Goal: Task Accomplishment & Management: Manage account settings

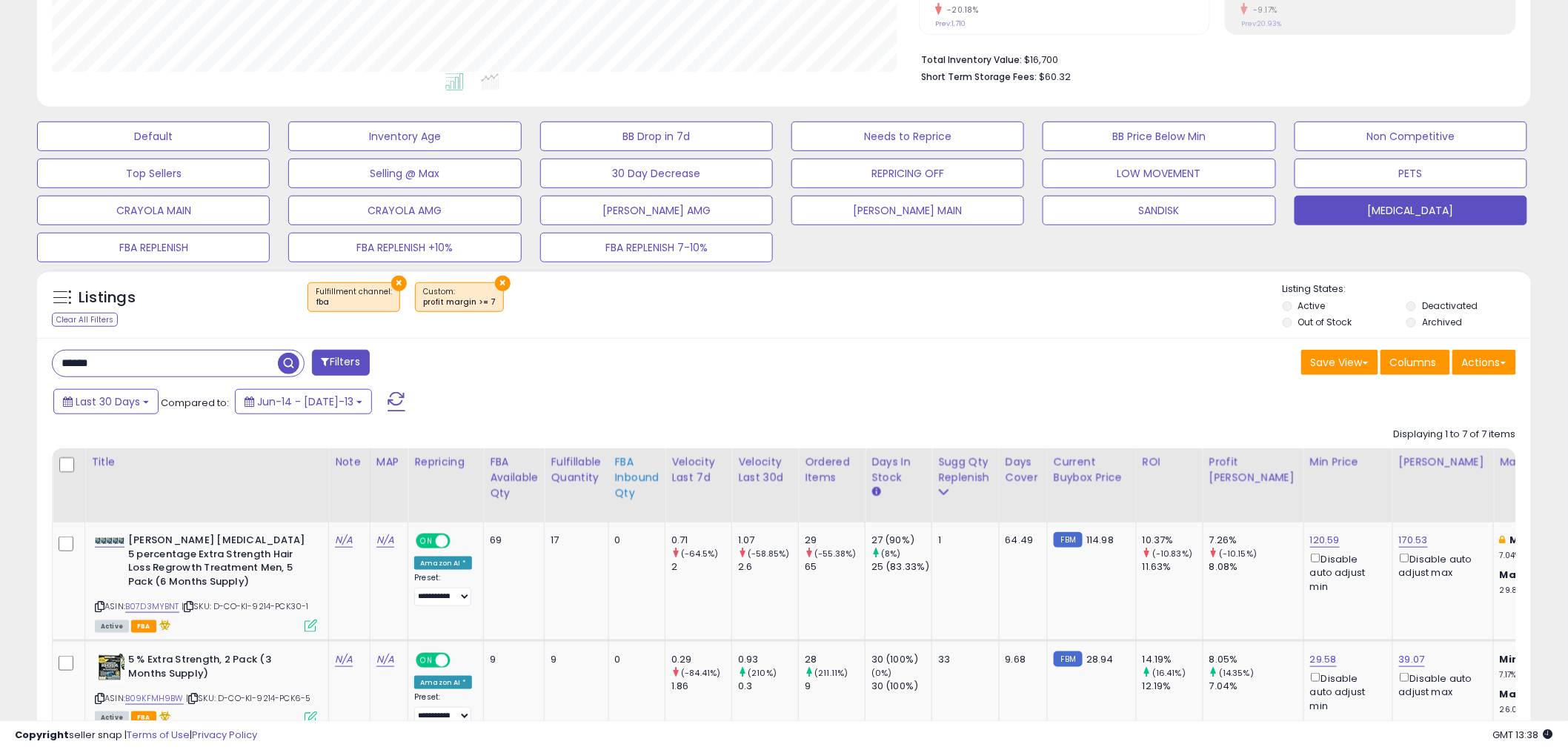
scroll to position [328, 0]
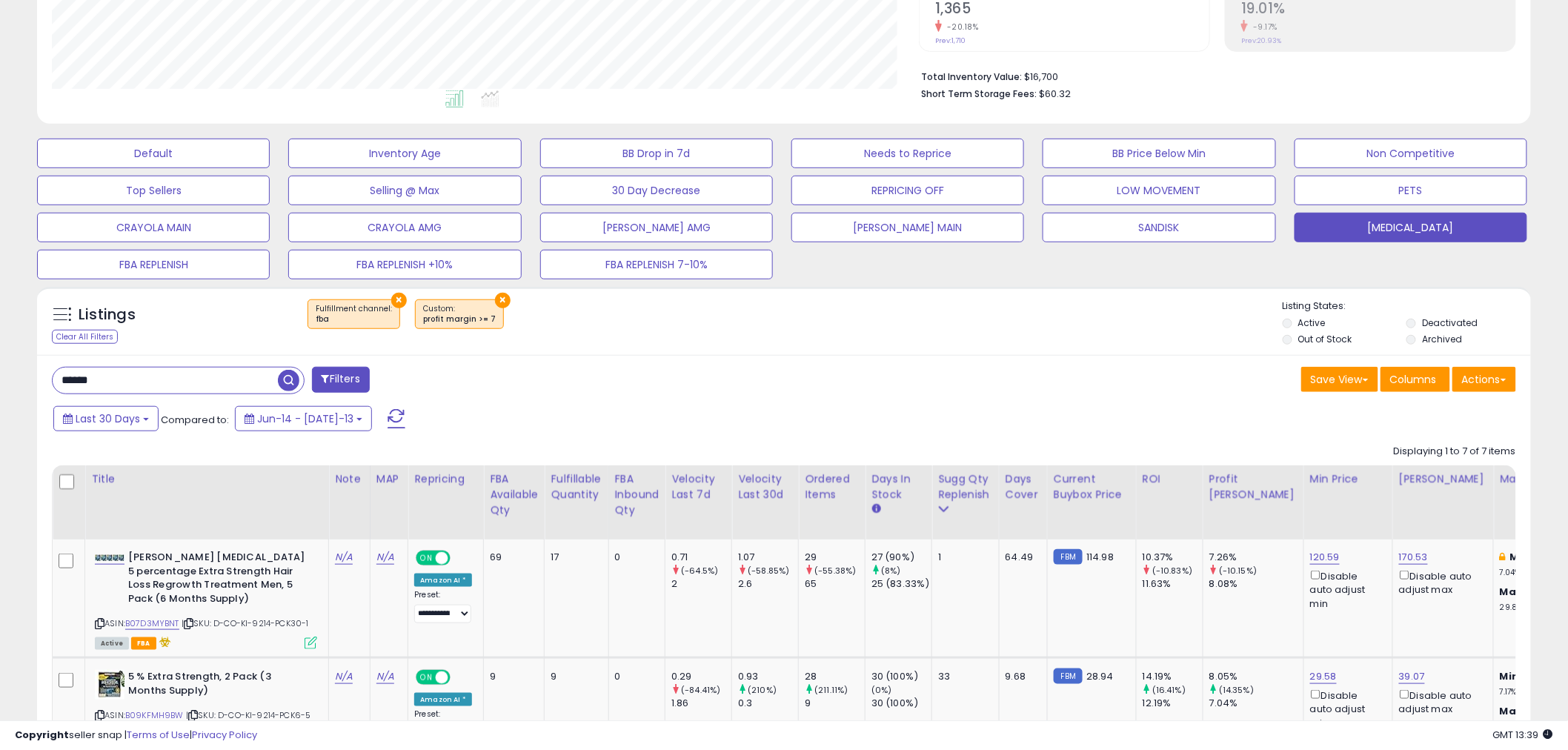
click at [667, 389] on div "****** Filters" at bounding box center [412, 381] width 743 height 30
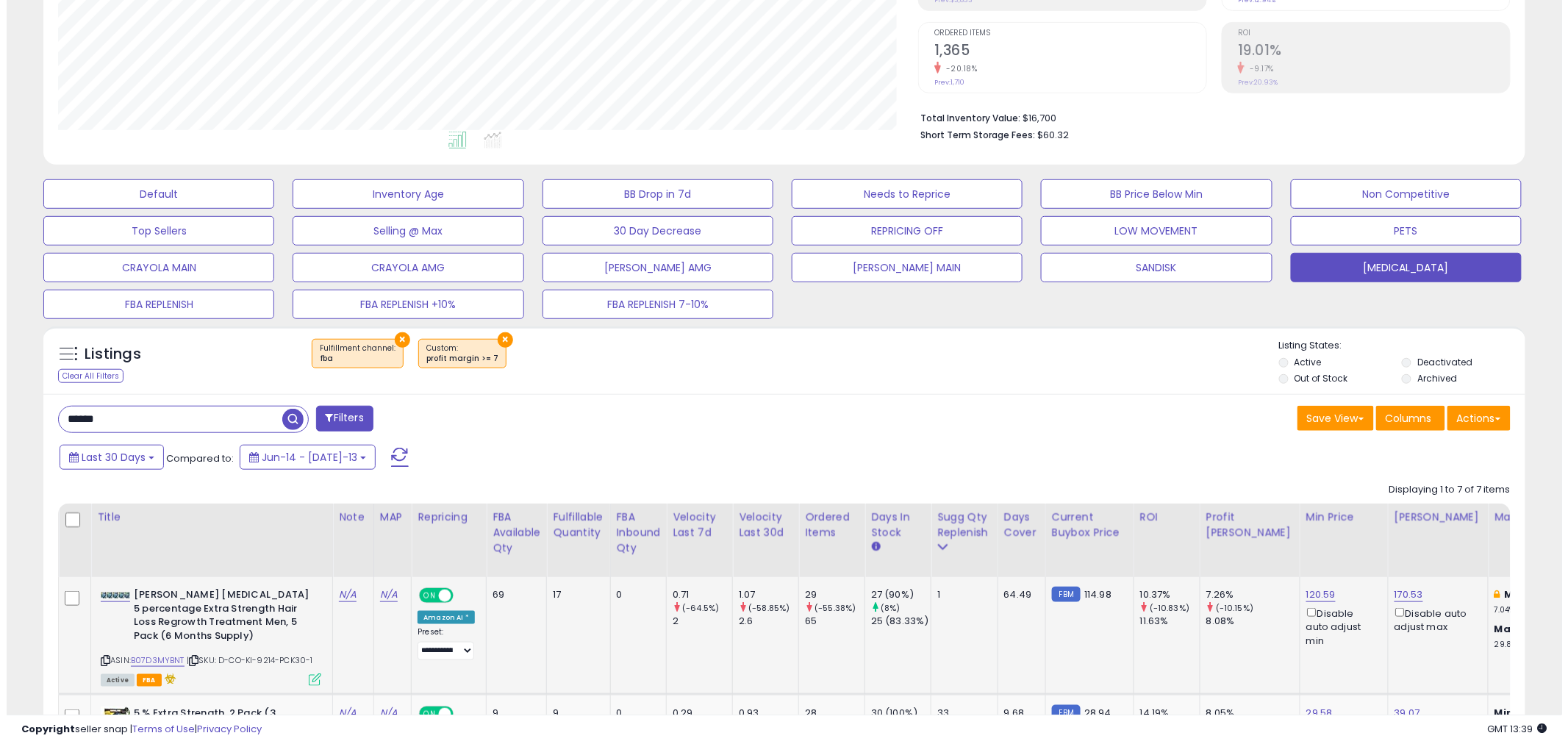
scroll to position [244, 0]
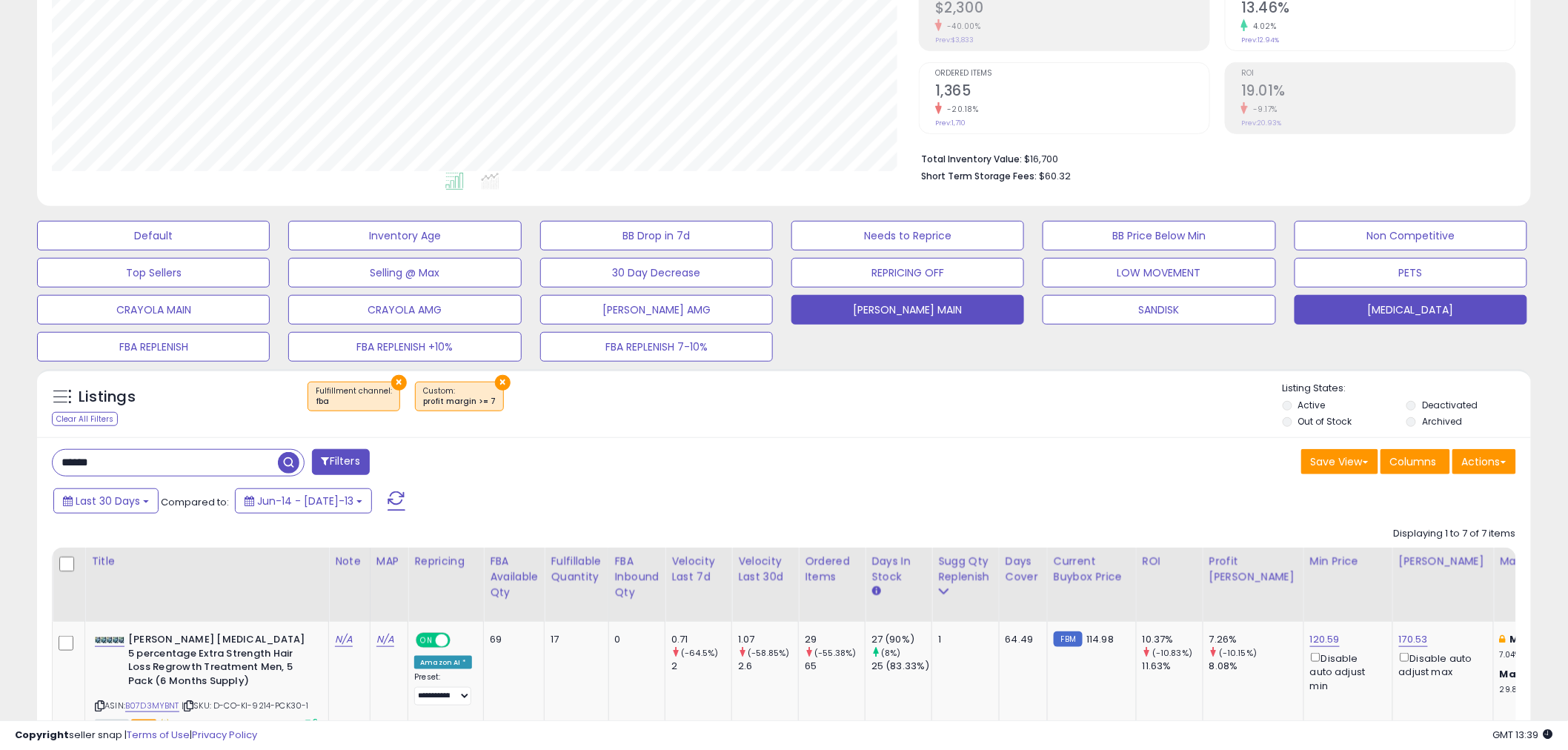
click at [270, 251] on button "[PERSON_NAME] MAIN" at bounding box center [153, 235] width 233 height 30
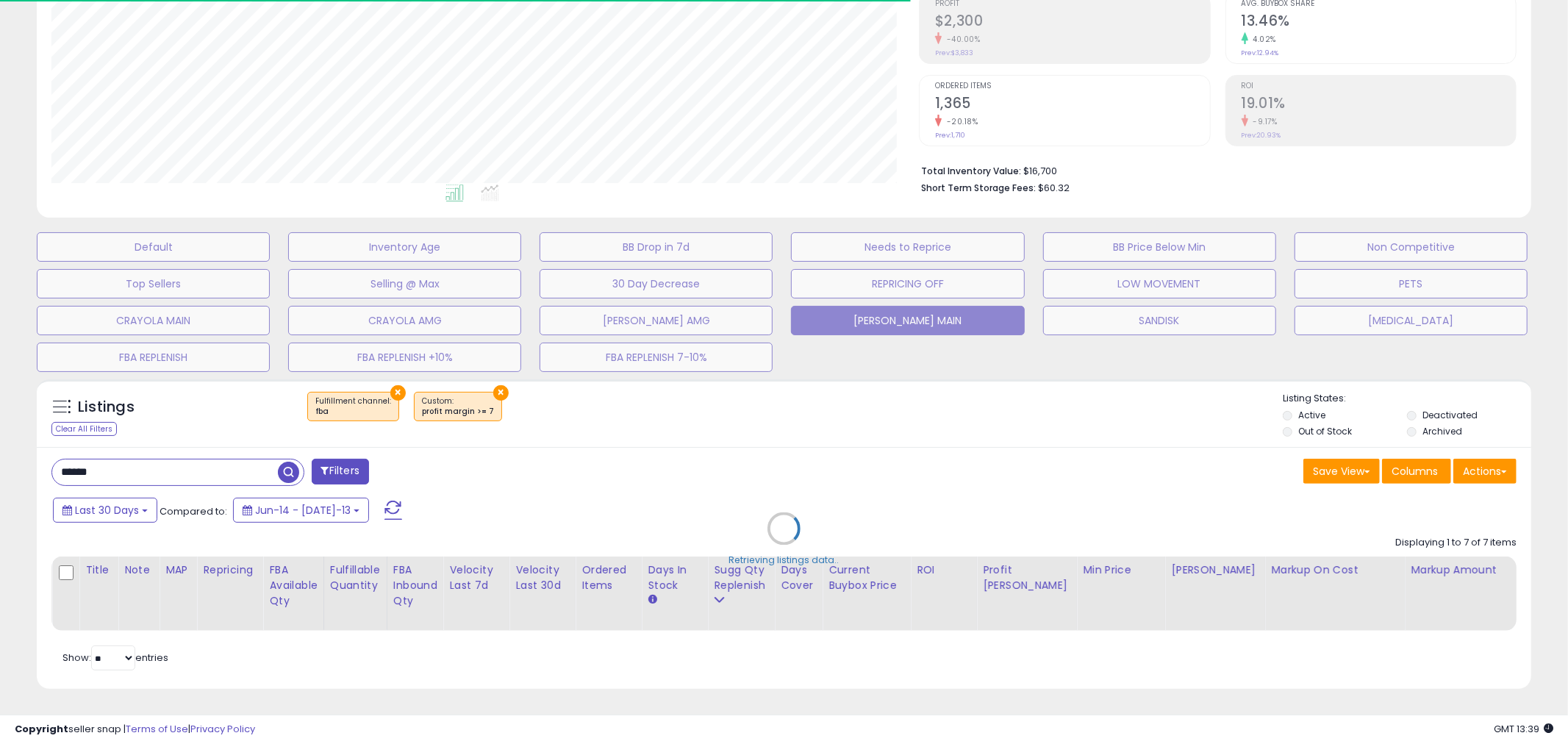
type input "*****"
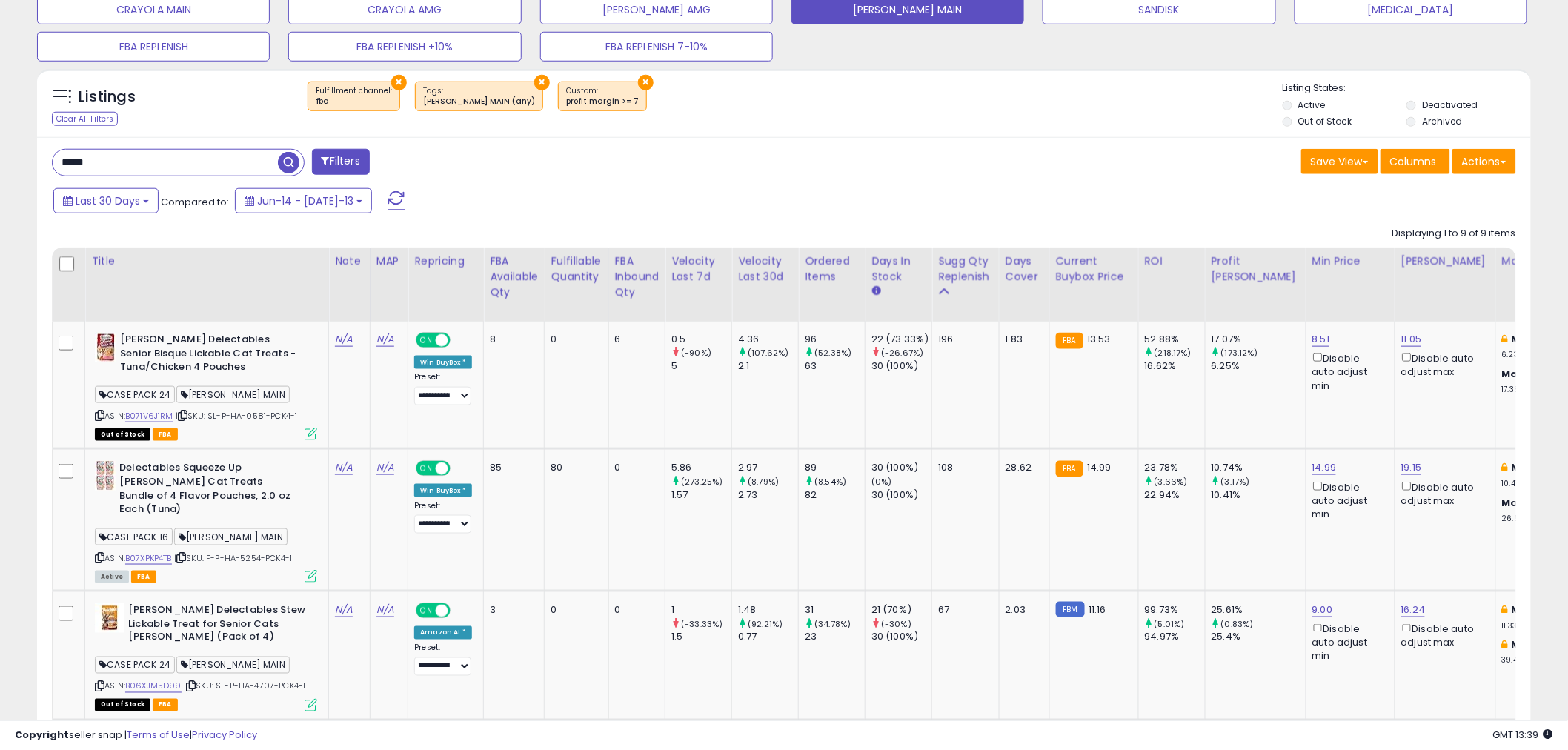
scroll to position [545, 0]
click at [534, 82] on button "×" at bounding box center [542, 83] width 15 height 15
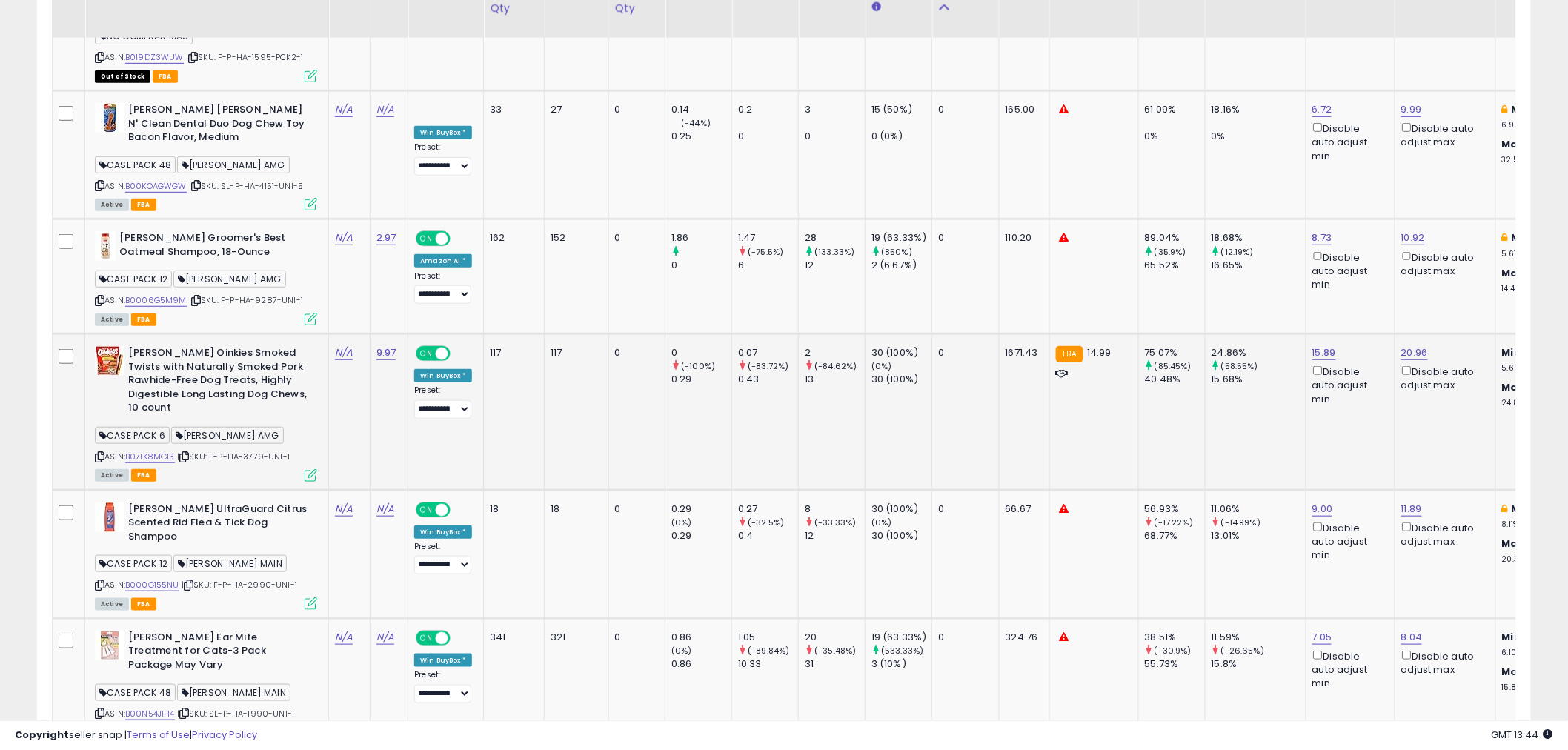
scroll to position [2633, 0]
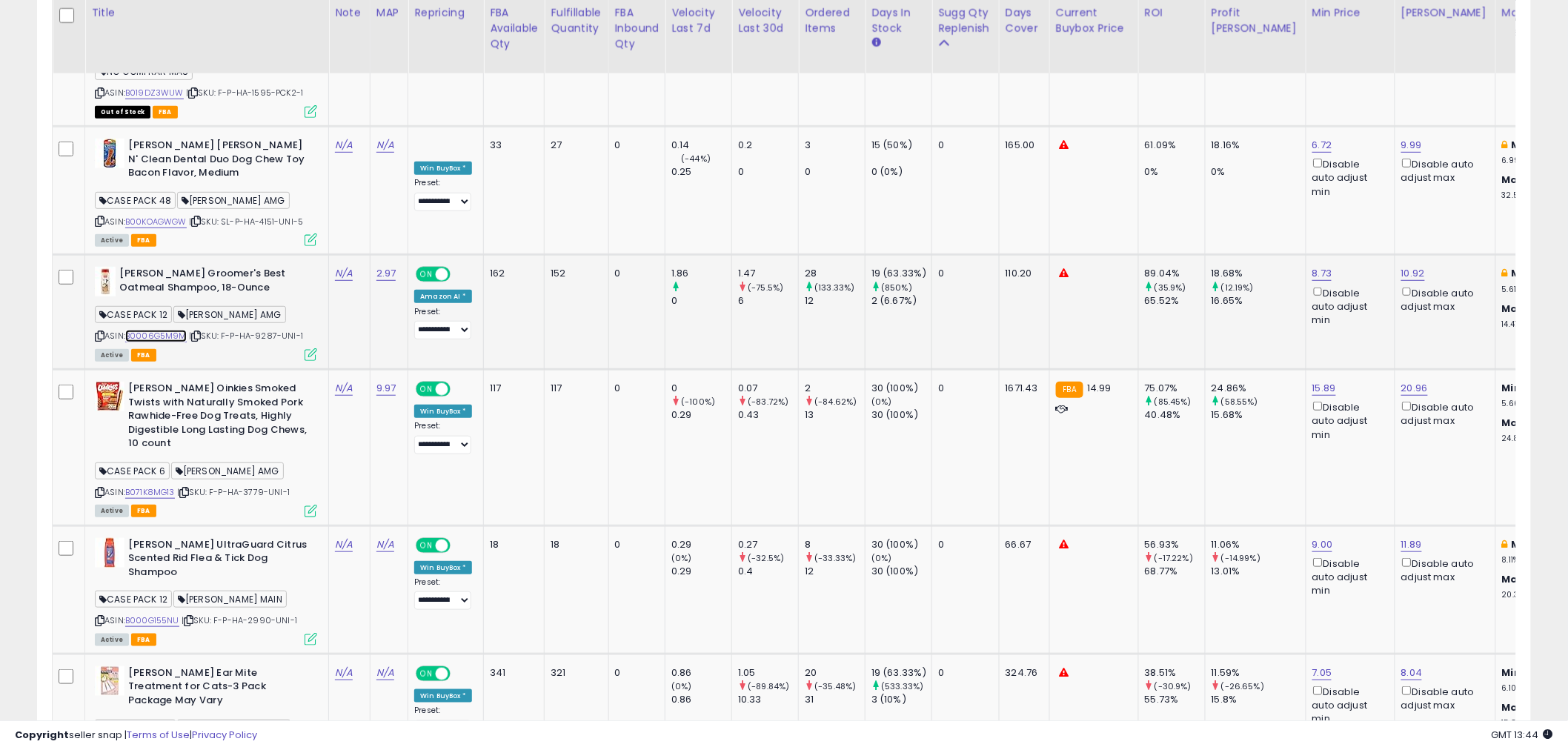
click at [152, 329] on link "B0006G5M9M" at bounding box center [156, 335] width 62 height 13
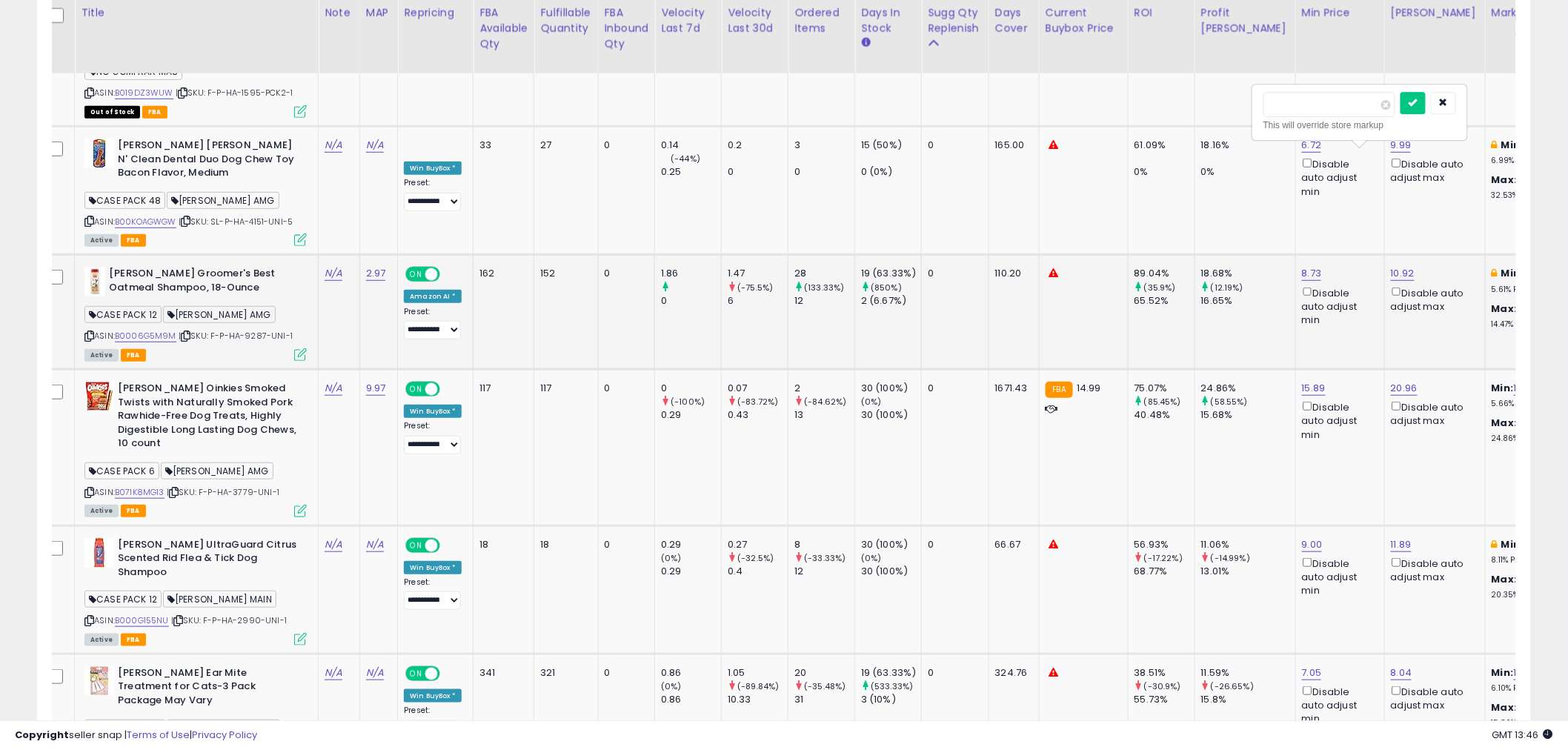
drag, startPoint x: 1314, startPoint y: 109, endPoint x: 1273, endPoint y: 113, distance: 41.2
click at [1273, 113] on input "*****" at bounding box center [1329, 105] width 132 height 25
type input "****"
click button "submit" at bounding box center [1413, 103] width 25 height 22
click at [1417, 105] on icon "submit" at bounding box center [1412, 102] width 9 height 9
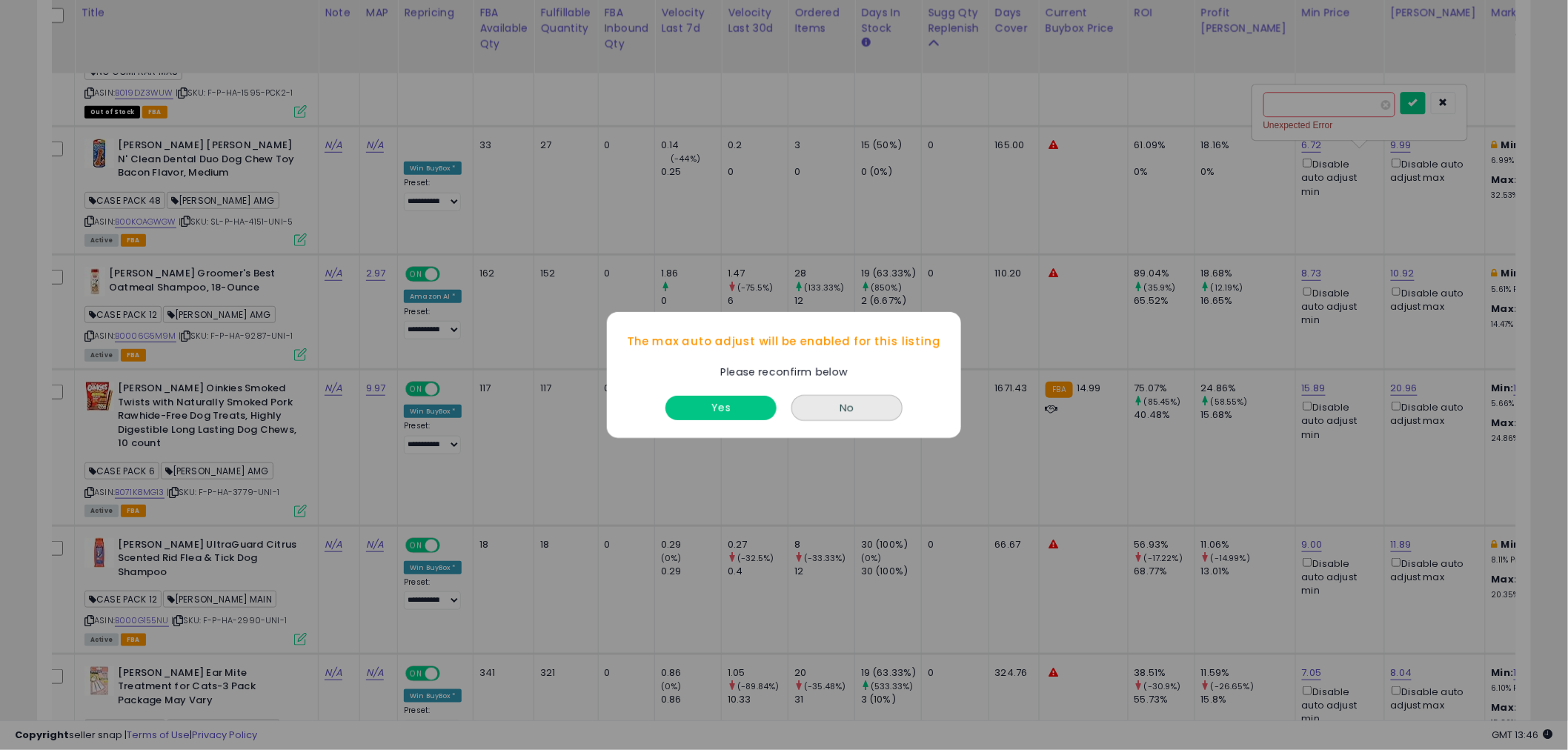
click at [1432, 104] on div "The max auto adjust will be enabled for this listing Please reconfirm below Yes…" at bounding box center [784, 375] width 1568 height 750
click at [706, 412] on button "Yes" at bounding box center [721, 407] width 111 height 25
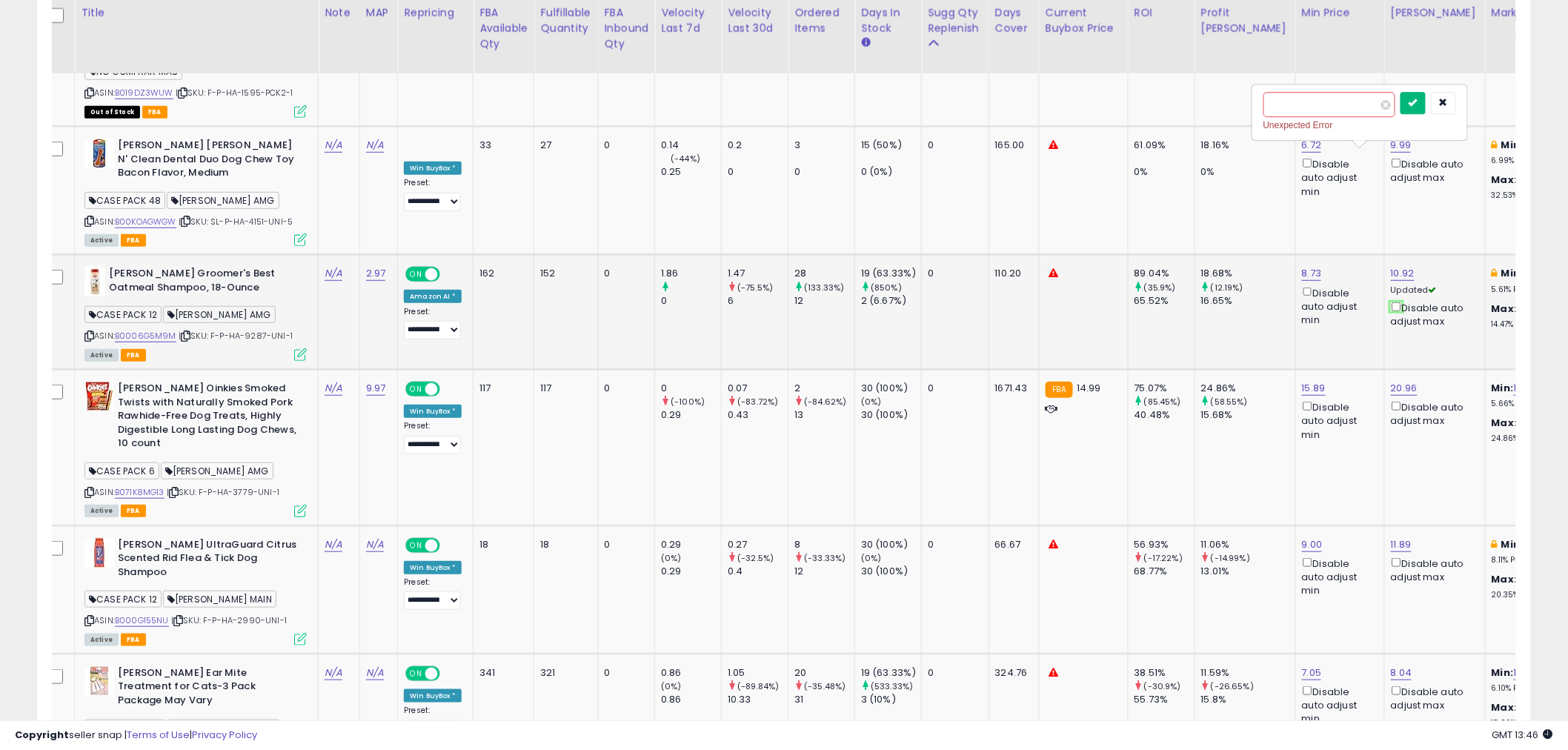
click at [1417, 104] on icon "submit" at bounding box center [1412, 102] width 9 height 9
click at [1448, 104] on icon "button" at bounding box center [1443, 102] width 9 height 9
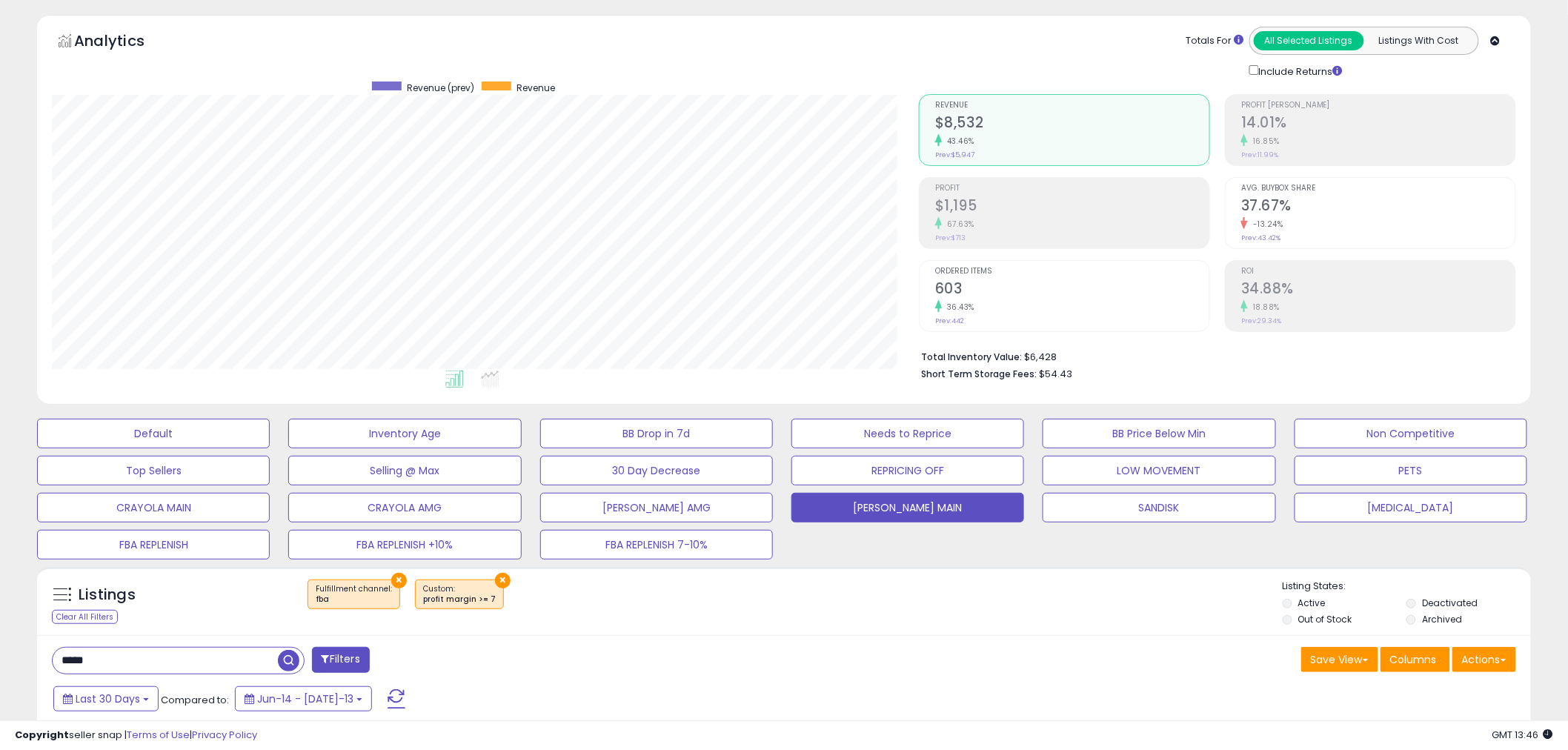
scroll to position [0, 0]
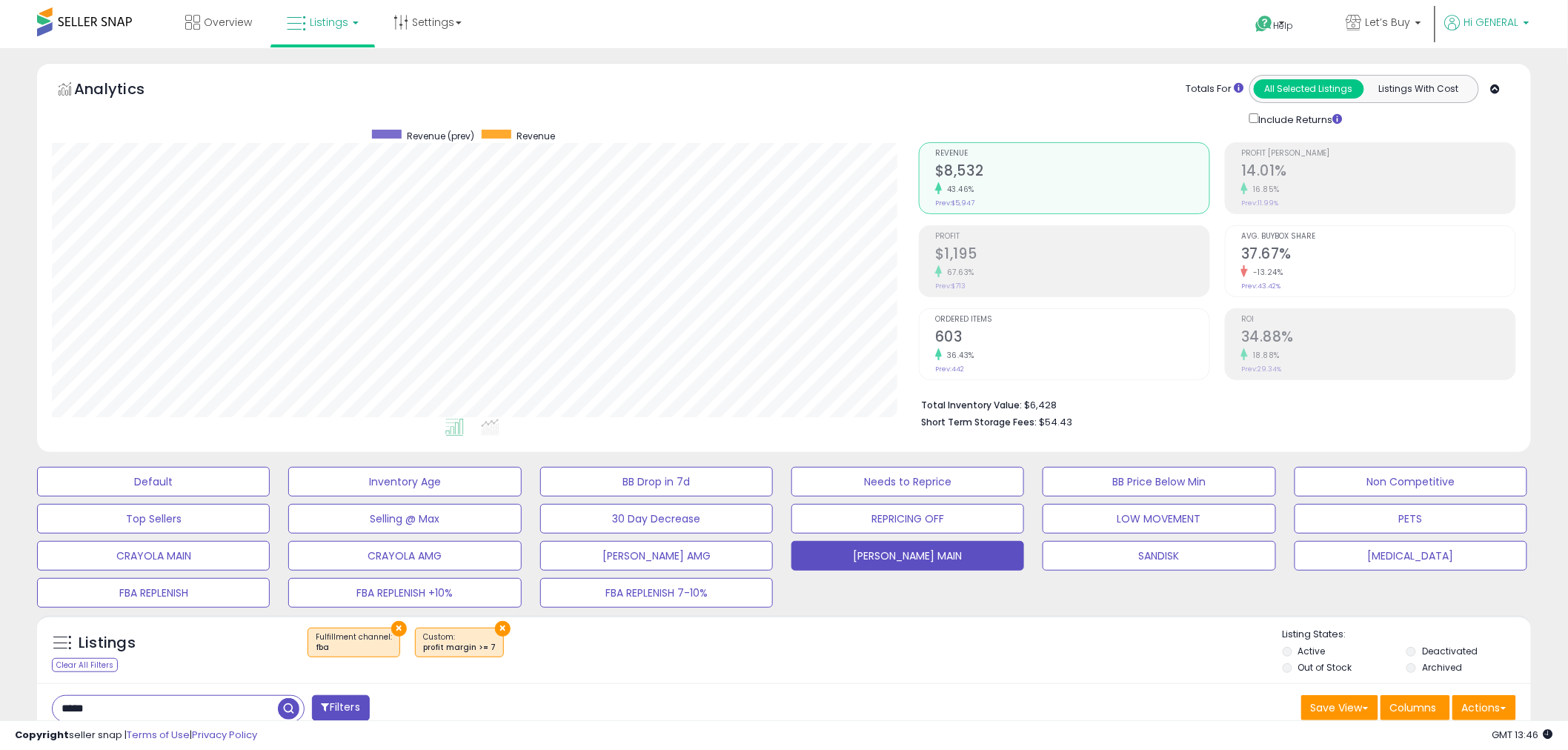
click at [1495, 15] on span "Hi GENERAL" at bounding box center [1491, 23] width 55 height 15
click at [1501, 122] on link "Logout" at bounding box center [1499, 118] width 33 height 14
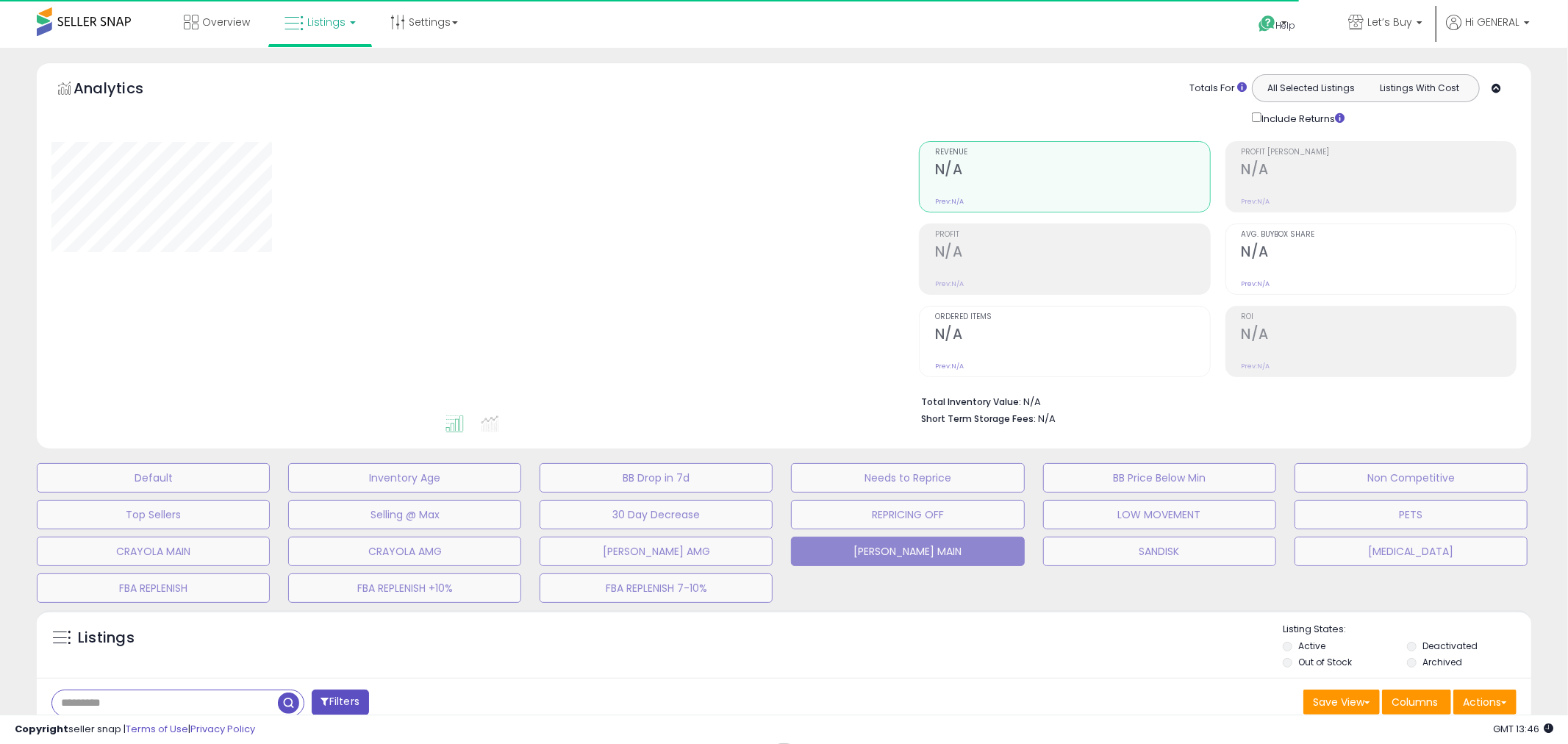
type input "*****"
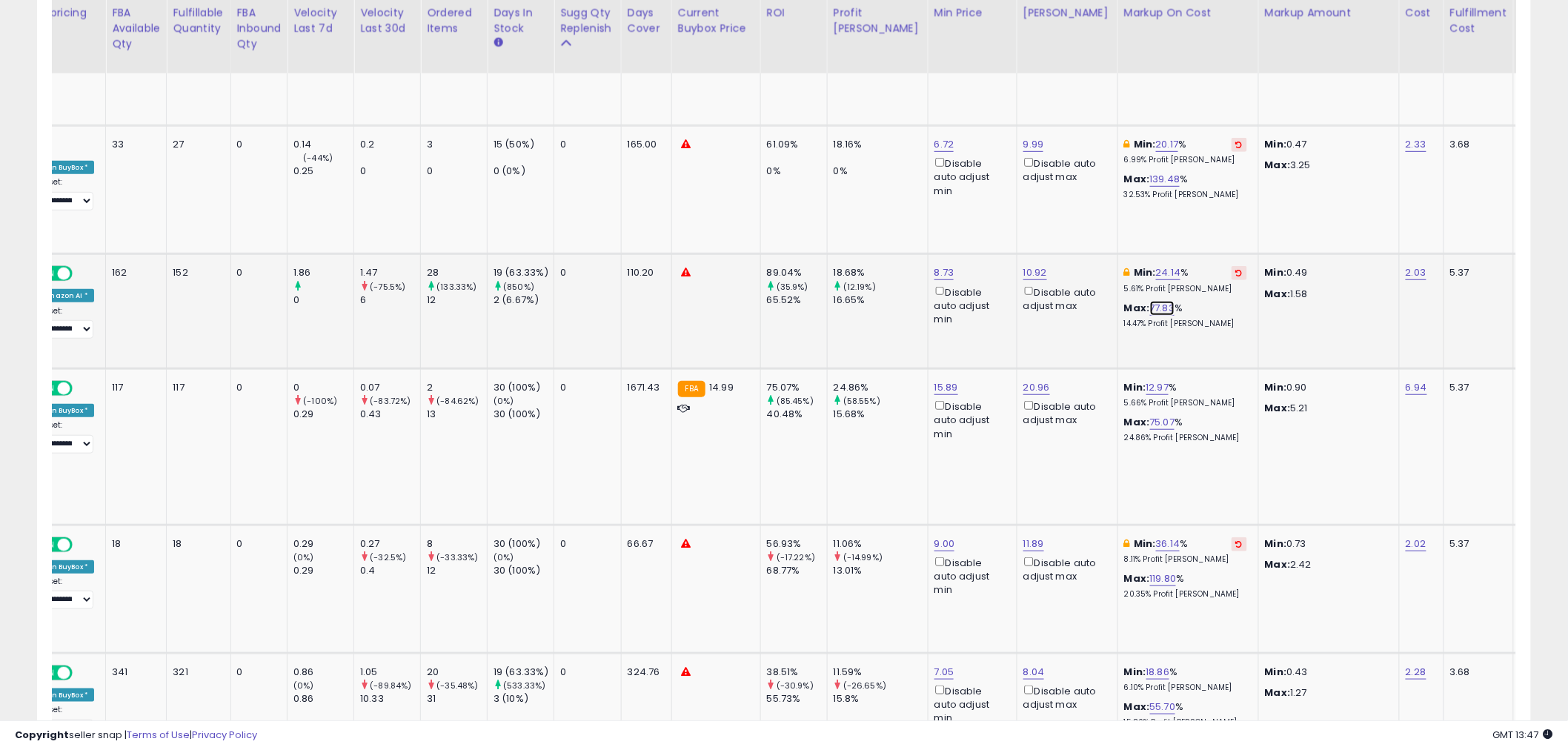
click at [1150, 301] on link "77.83" at bounding box center [1162, 308] width 25 height 15
drag, startPoint x: 1078, startPoint y: 136, endPoint x: 996, endPoint y: 136, distance: 82.0
click at [997, 254] on tr "[PERSON_NAME] Groomer's Best Oatmeal Shampoo, 18-Ounce CASE PACK 12 [PERSON_NAM…" at bounding box center [1087, 312] width 2825 height 115
type input "**"
click button "submit" at bounding box center [1161, 138] width 25 height 22
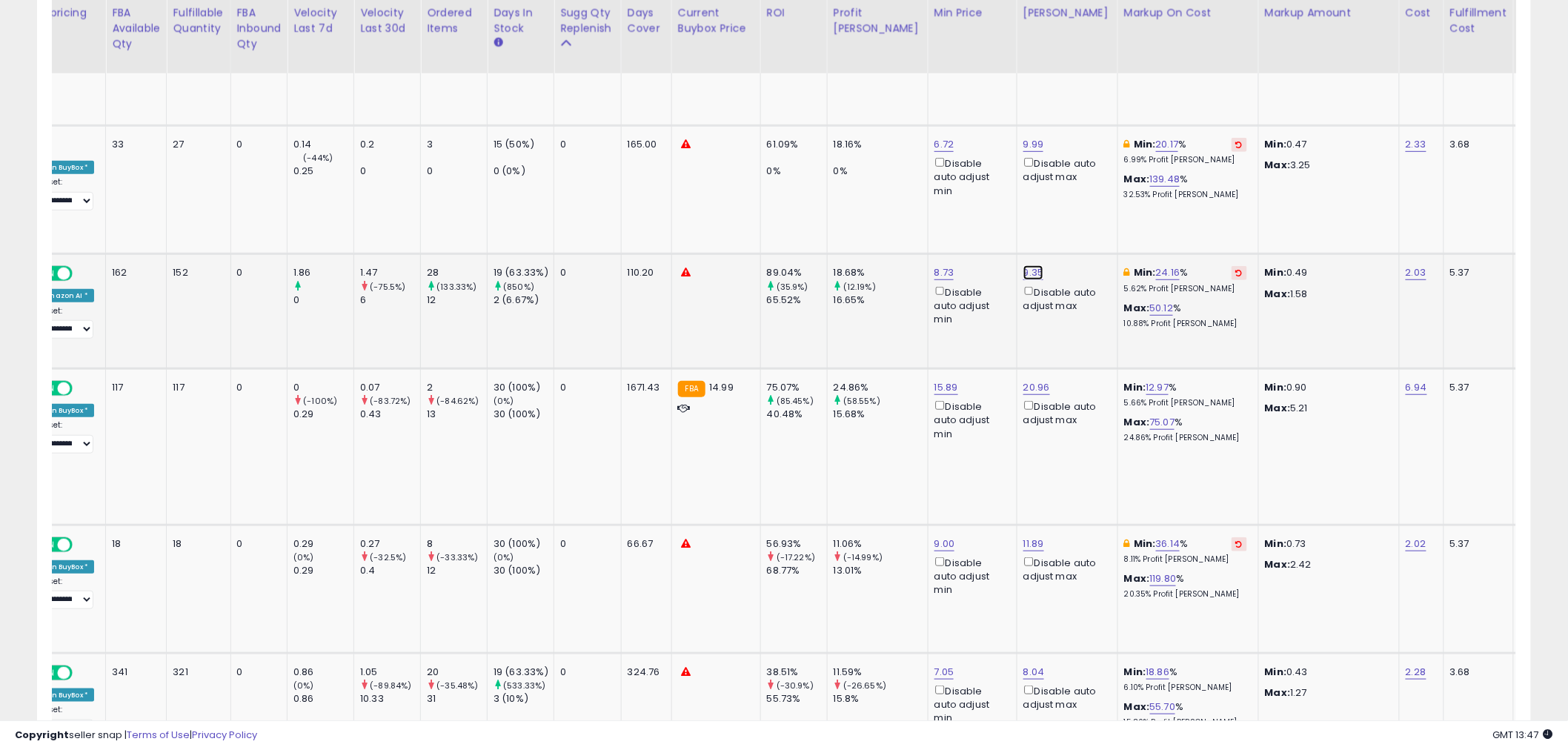
drag, startPoint x: 936, startPoint y: 95, endPoint x: 915, endPoint y: 98, distance: 21.2
click at [915, 98] on input "****" at bounding box center [960, 104] width 132 height 25
type input "****"
click button "submit" at bounding box center [1044, 102] width 25 height 22
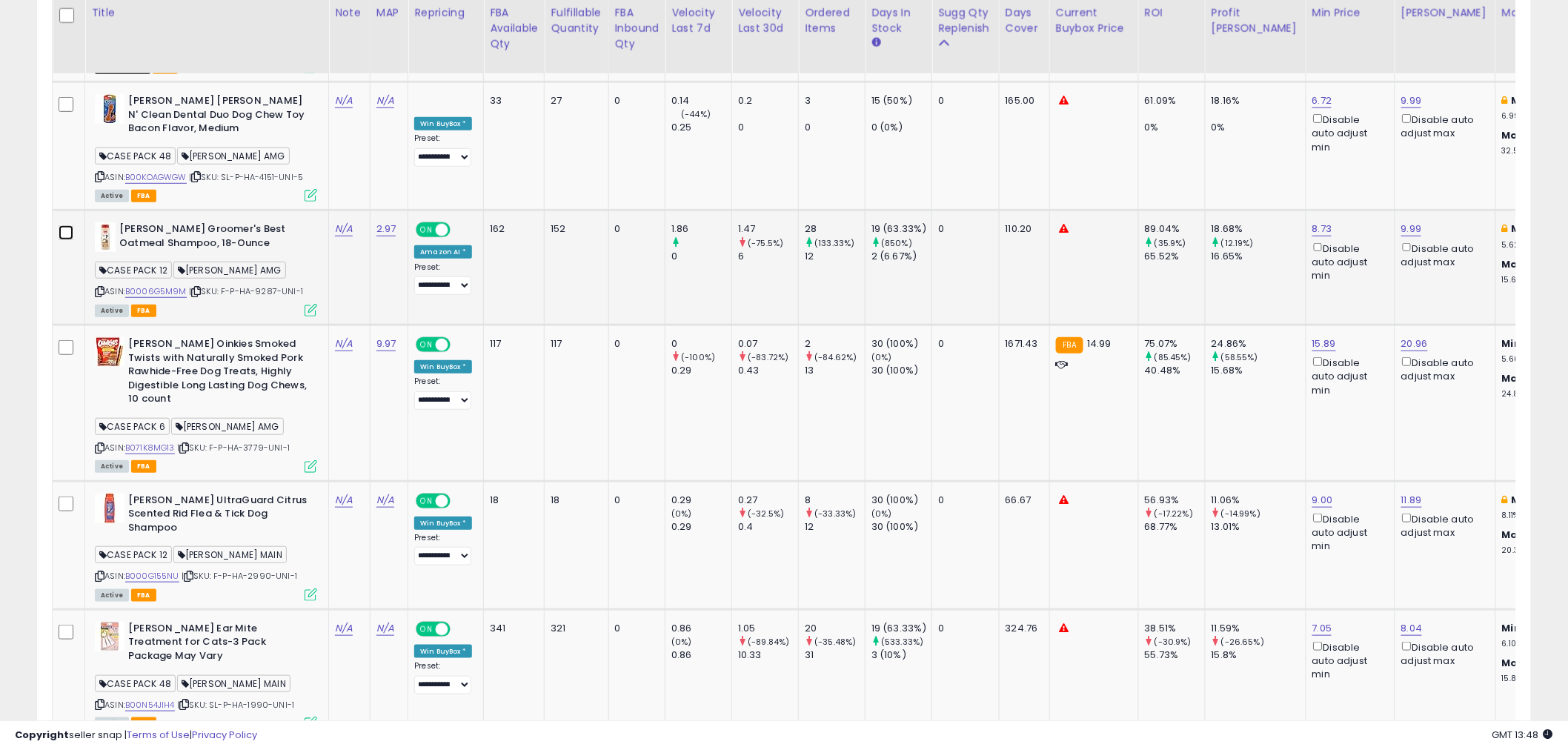
scroll to position [2677, 0]
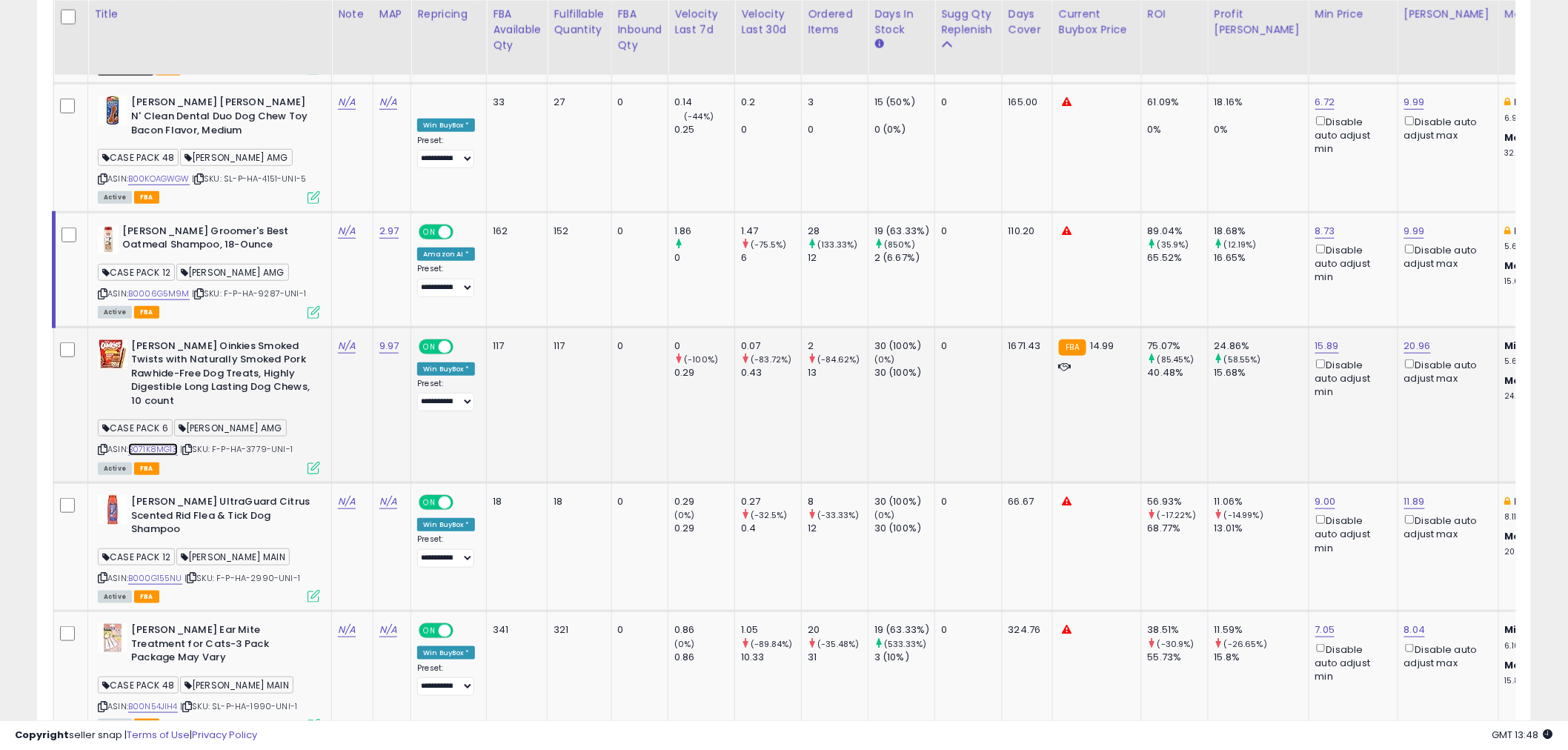
click at [160, 443] on link "B071K8MG13" at bounding box center [152, 449] width 50 height 13
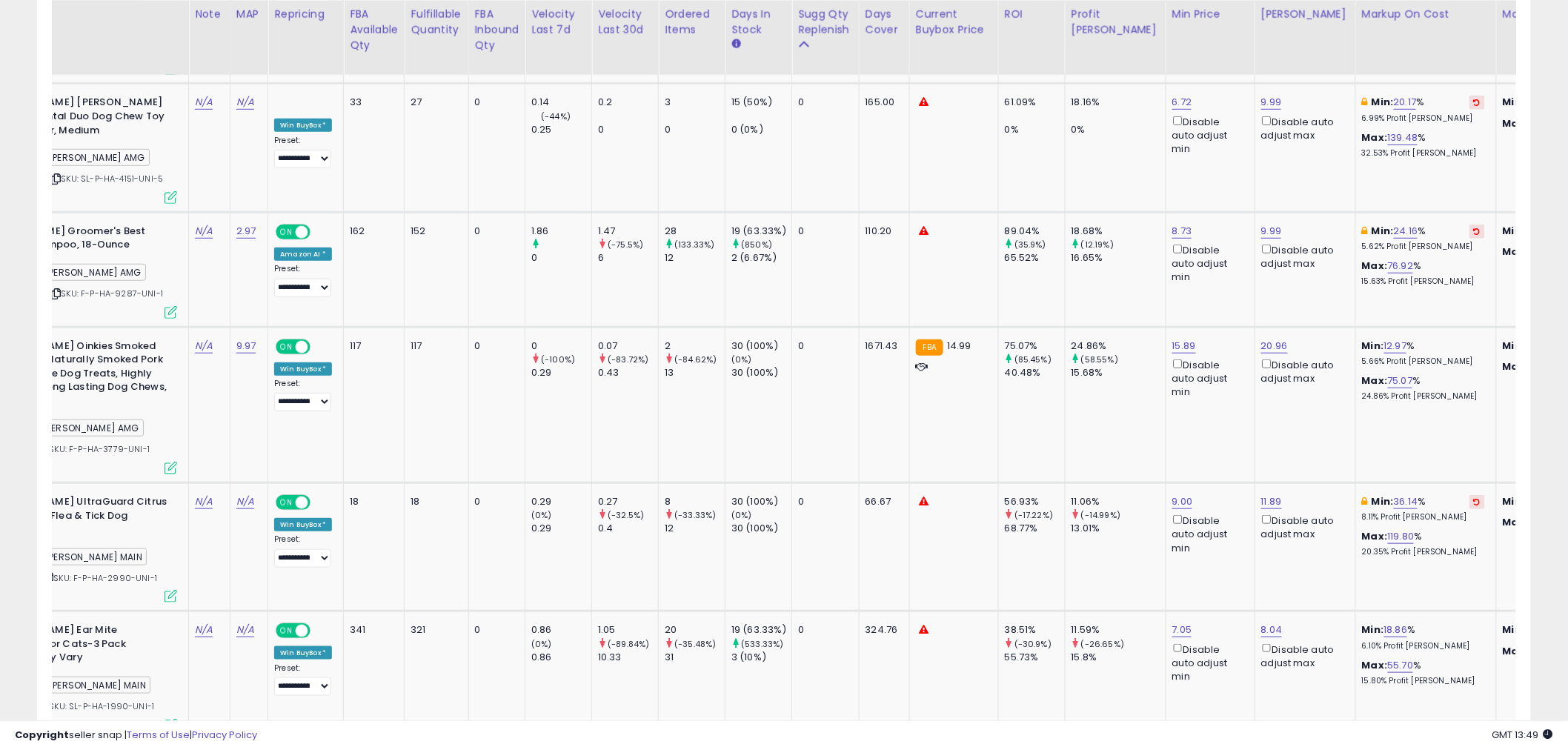
scroll to position [0, 0]
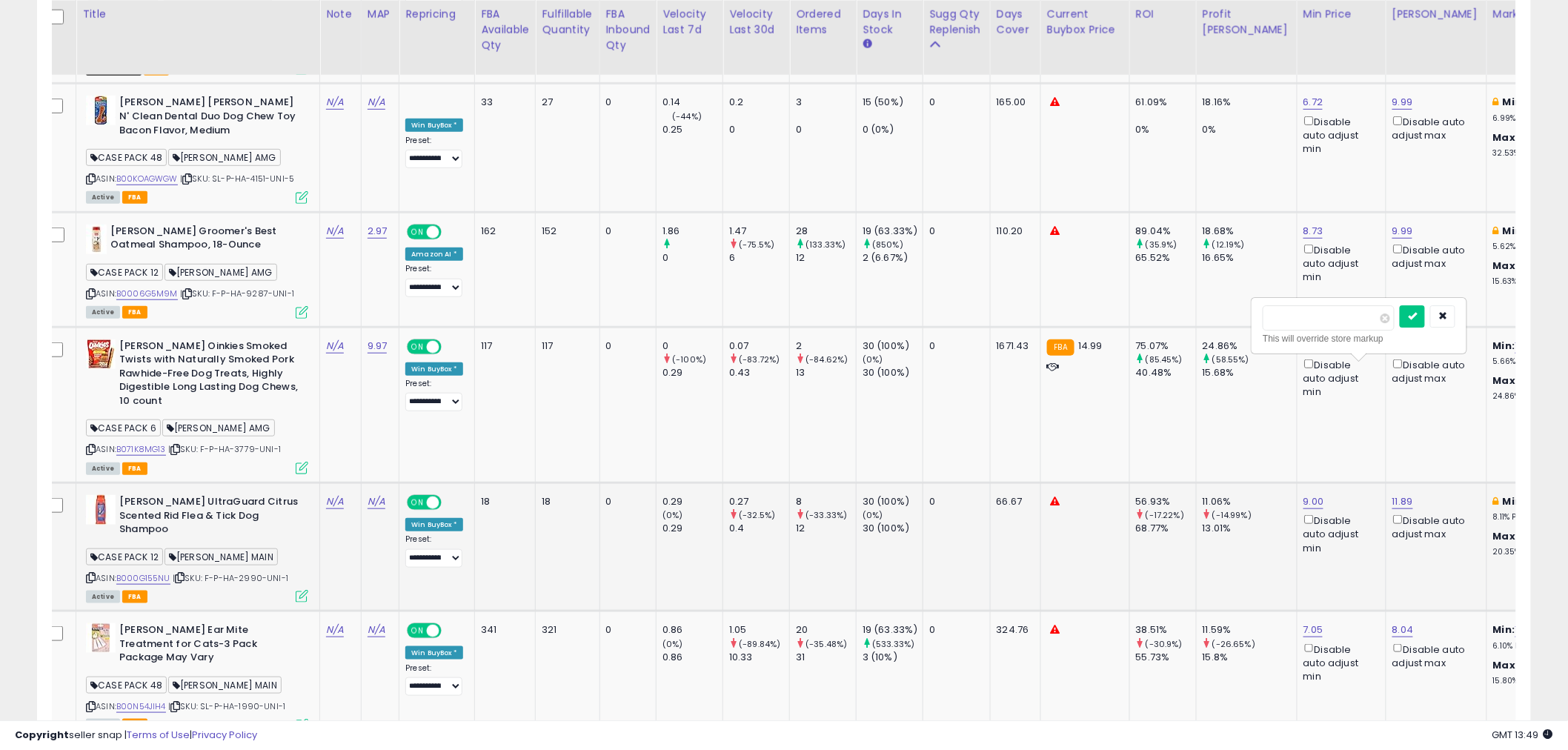
drag, startPoint x: 1298, startPoint y: 312, endPoint x: 1262, endPoint y: 318, distance: 36.5
click at [1262, 318] on input "*****" at bounding box center [1328, 318] width 132 height 25
type input "****"
click button "submit" at bounding box center [1412, 317] width 25 height 22
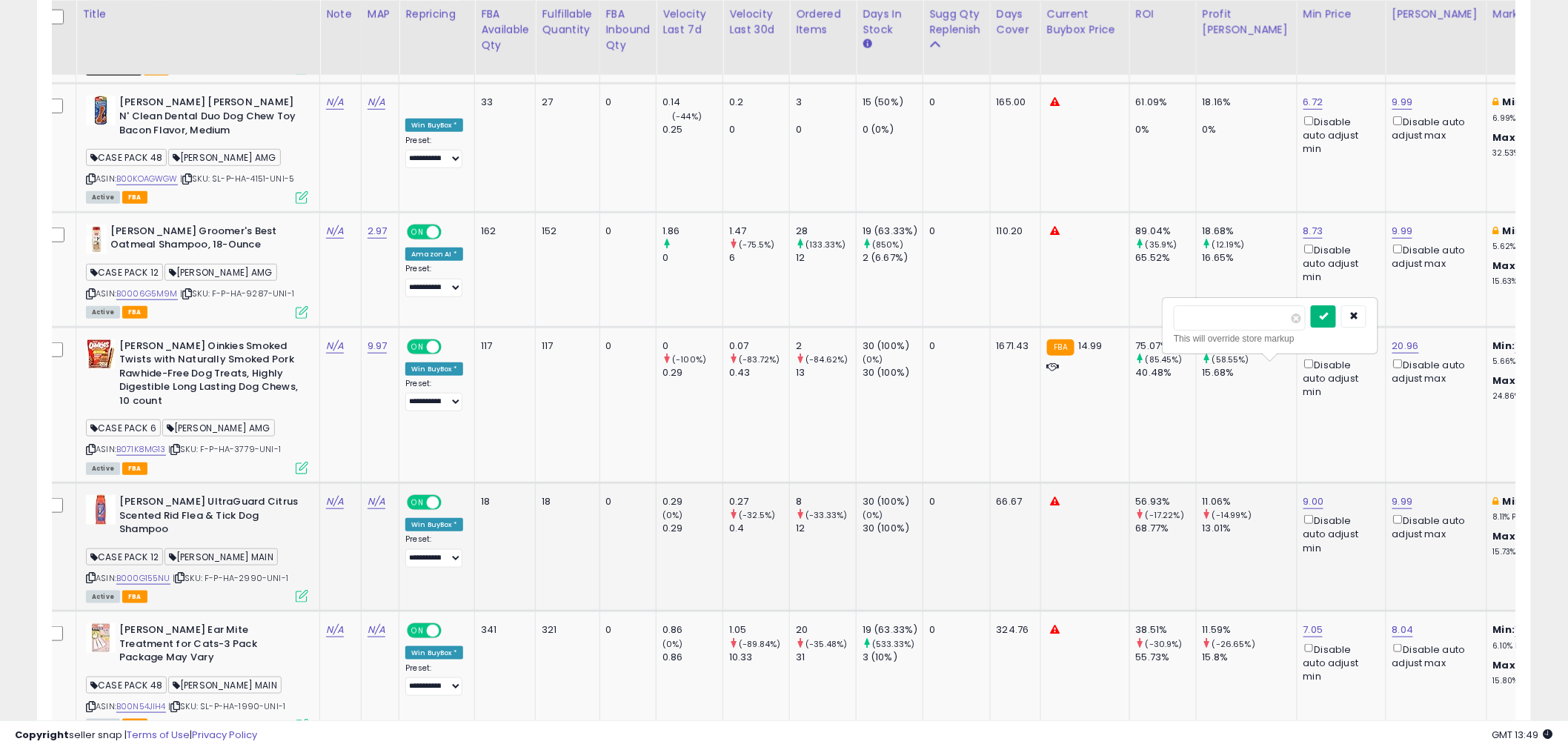
click at [1328, 317] on icon "submit" at bounding box center [1323, 316] width 9 height 9
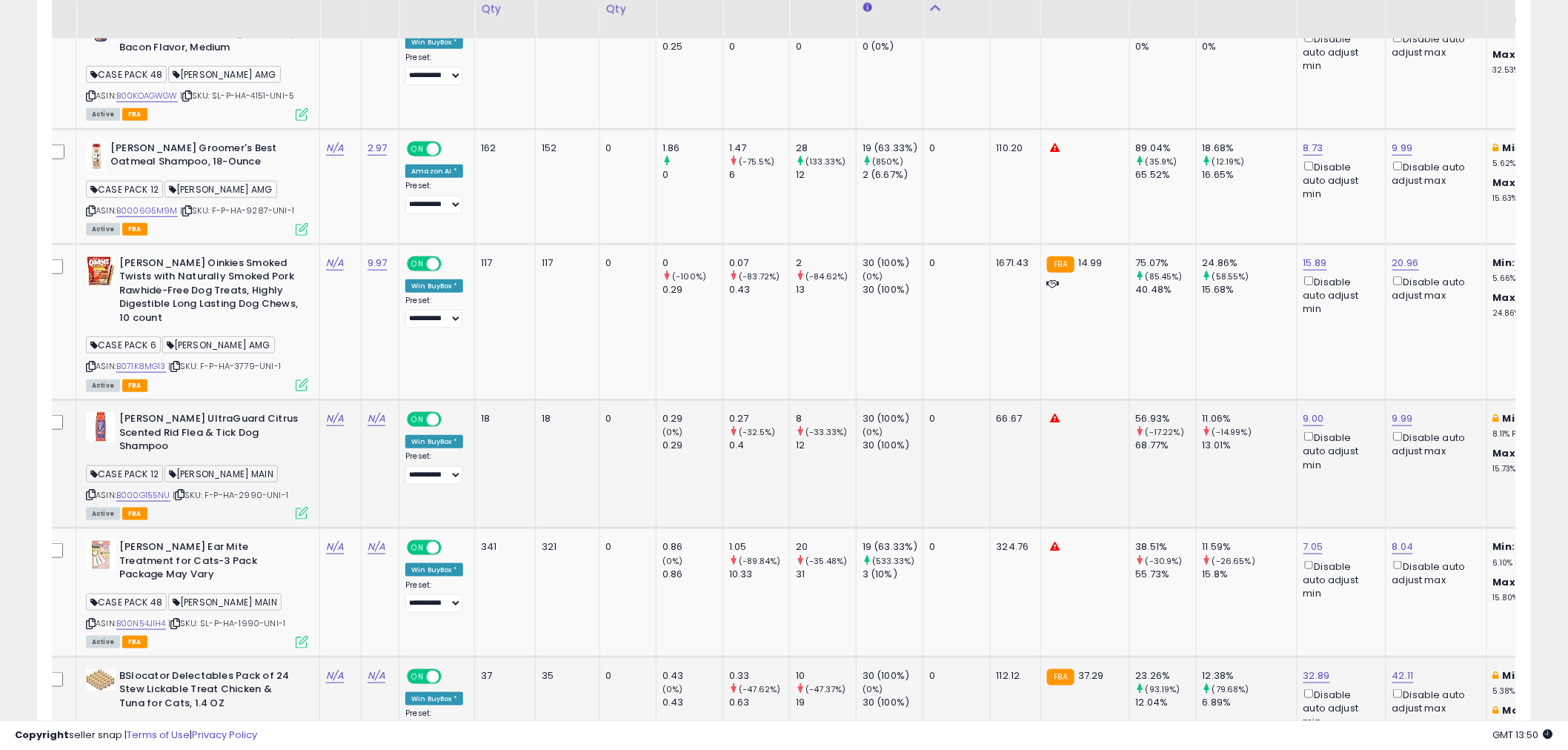
scroll to position [2760, 0]
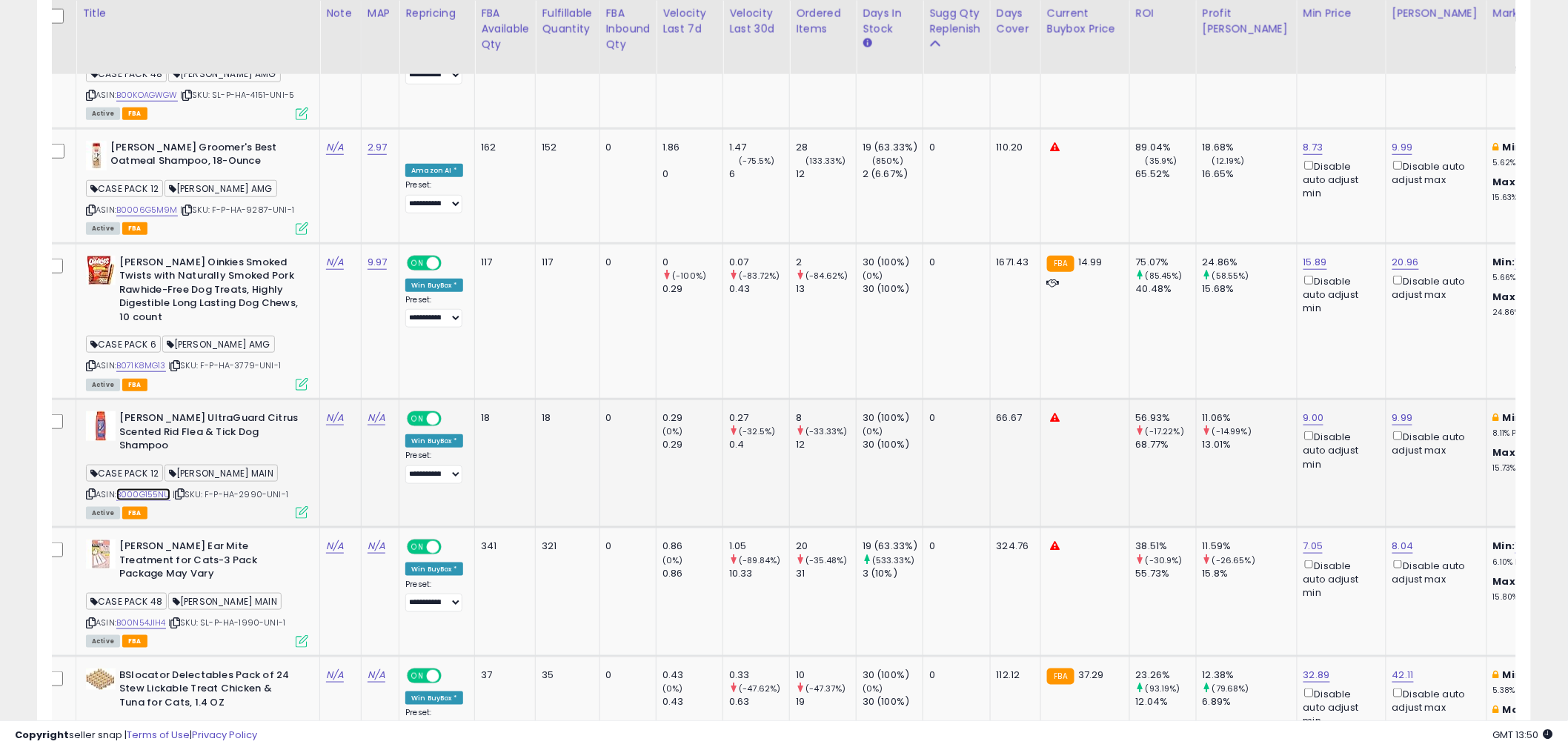
click at [146, 488] on link "B000G155NU" at bounding box center [143, 494] width 54 height 13
click at [134, 616] on link "B00N54JIH4" at bounding box center [141, 622] width 50 height 13
click at [151, 744] on link "B071S2VX8N" at bounding box center [141, 750] width 51 height 13
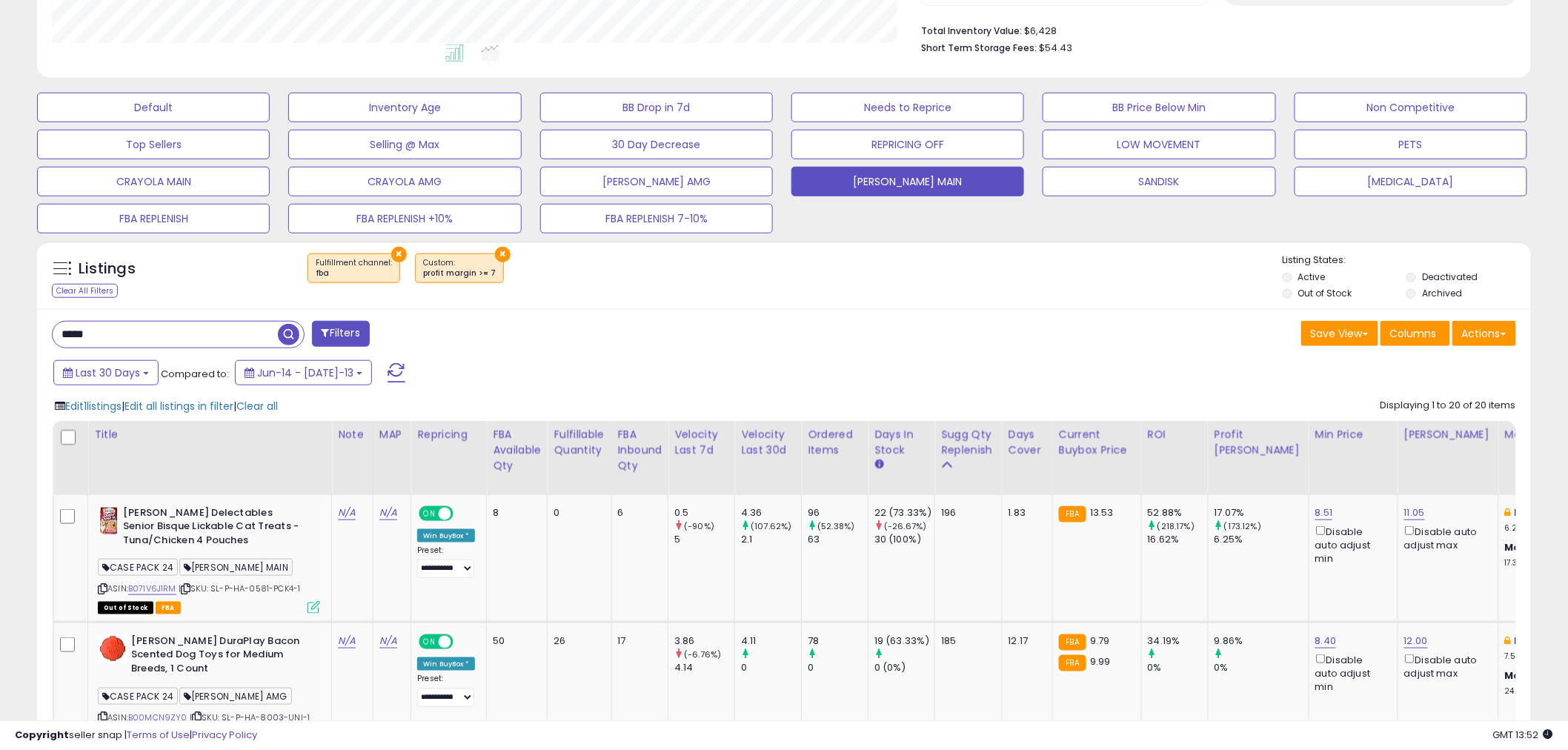
scroll to position [373, 0]
click at [881, 359] on div "Last 30 Days Compared to: Jun-14 - [DATE]-13" at bounding box center [599, 375] width 1098 height 33
click at [495, 253] on button "×" at bounding box center [503, 255] width 15 height 15
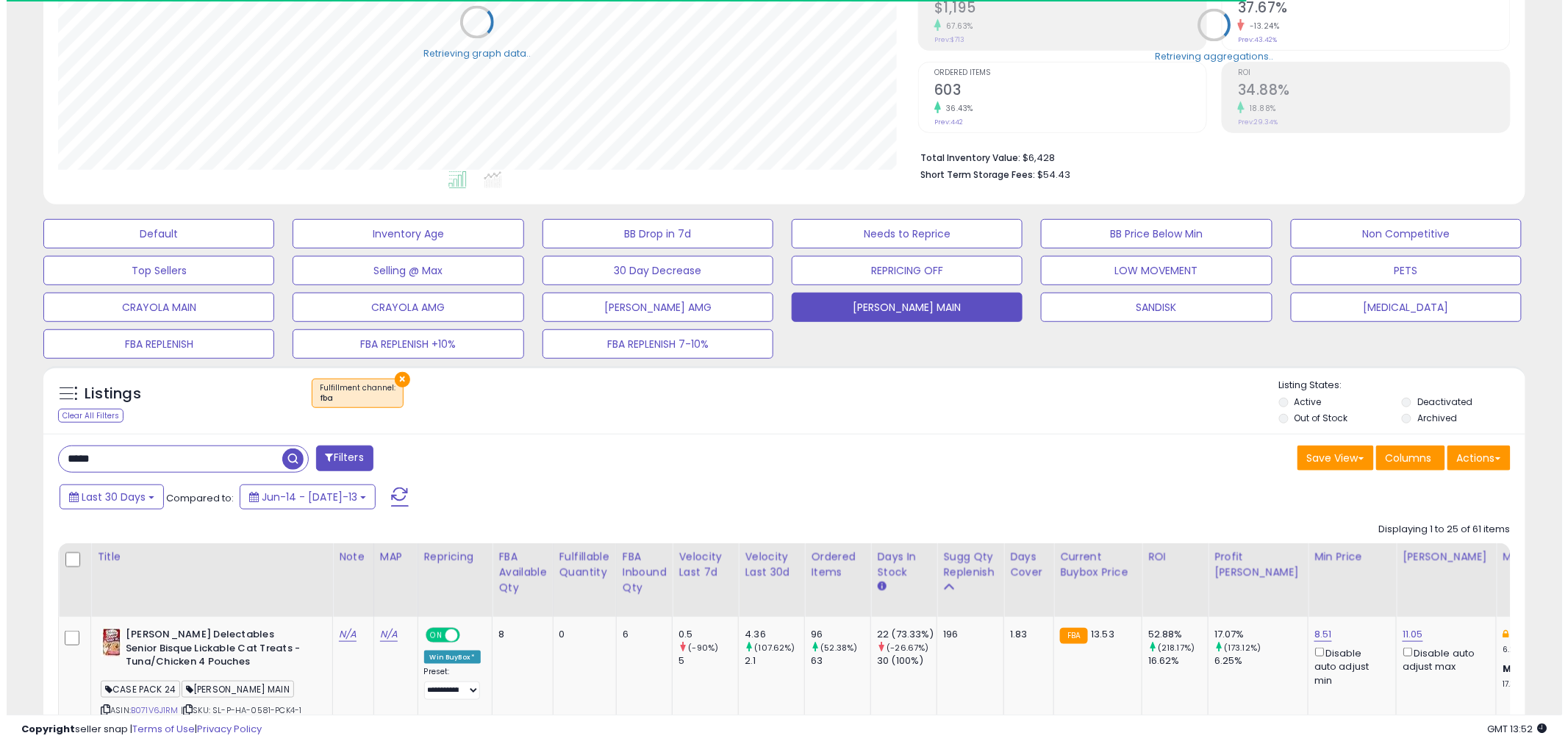
scroll to position [734516, 734062]
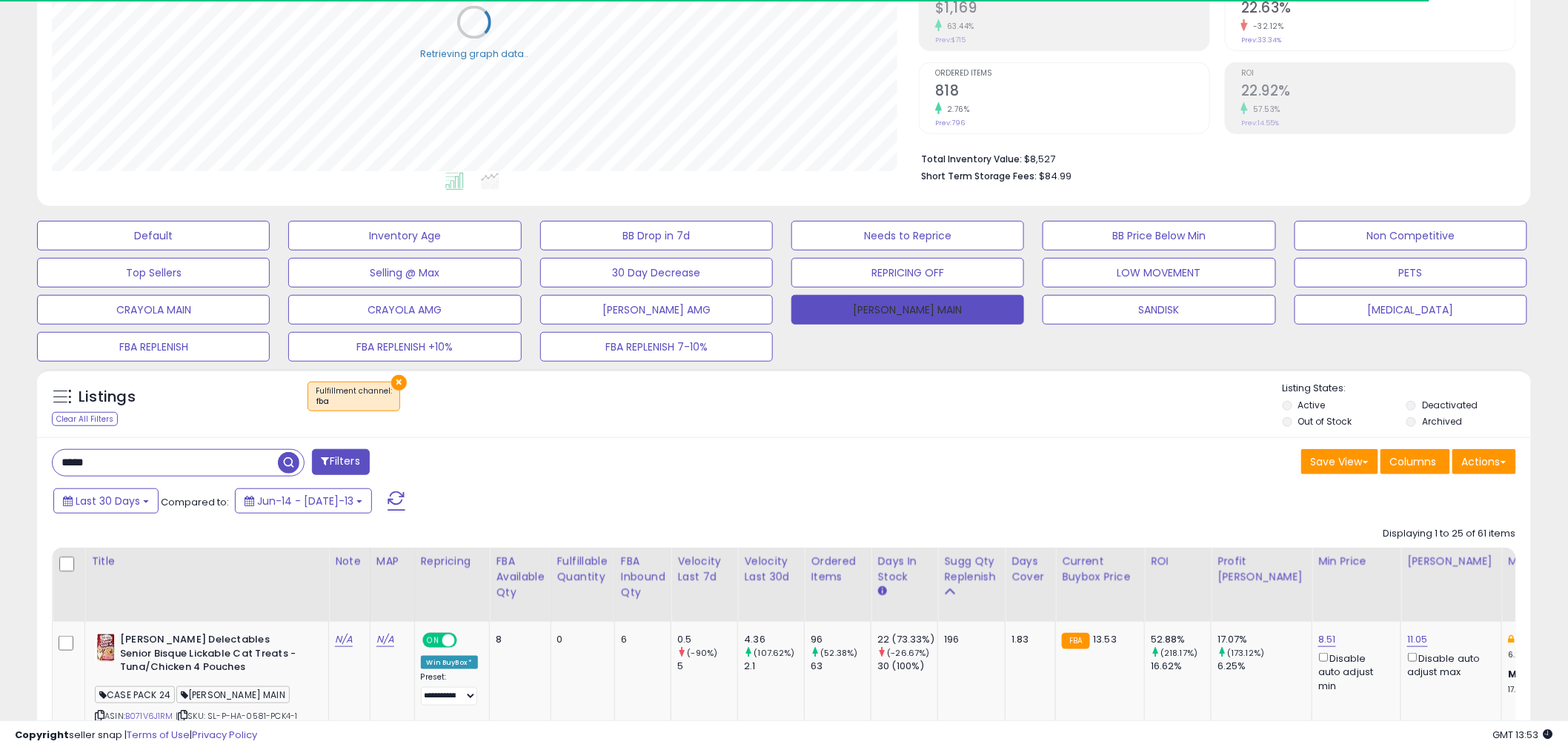
click at [906, 299] on button "[PERSON_NAME] MAIN" at bounding box center [908, 309] width 233 height 30
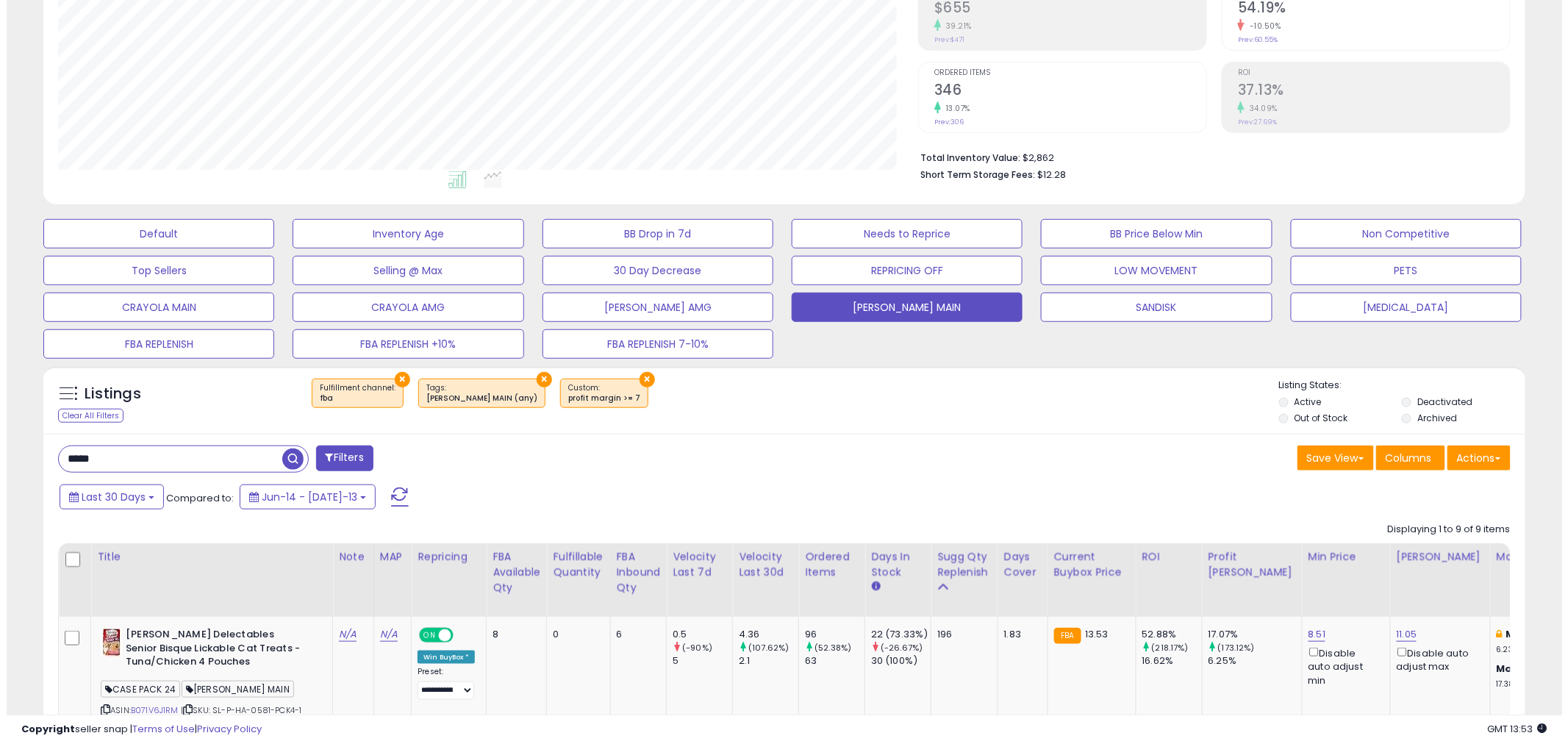
scroll to position [301, 860]
click at [530, 374] on button "×" at bounding box center [538, 380] width 15 height 15
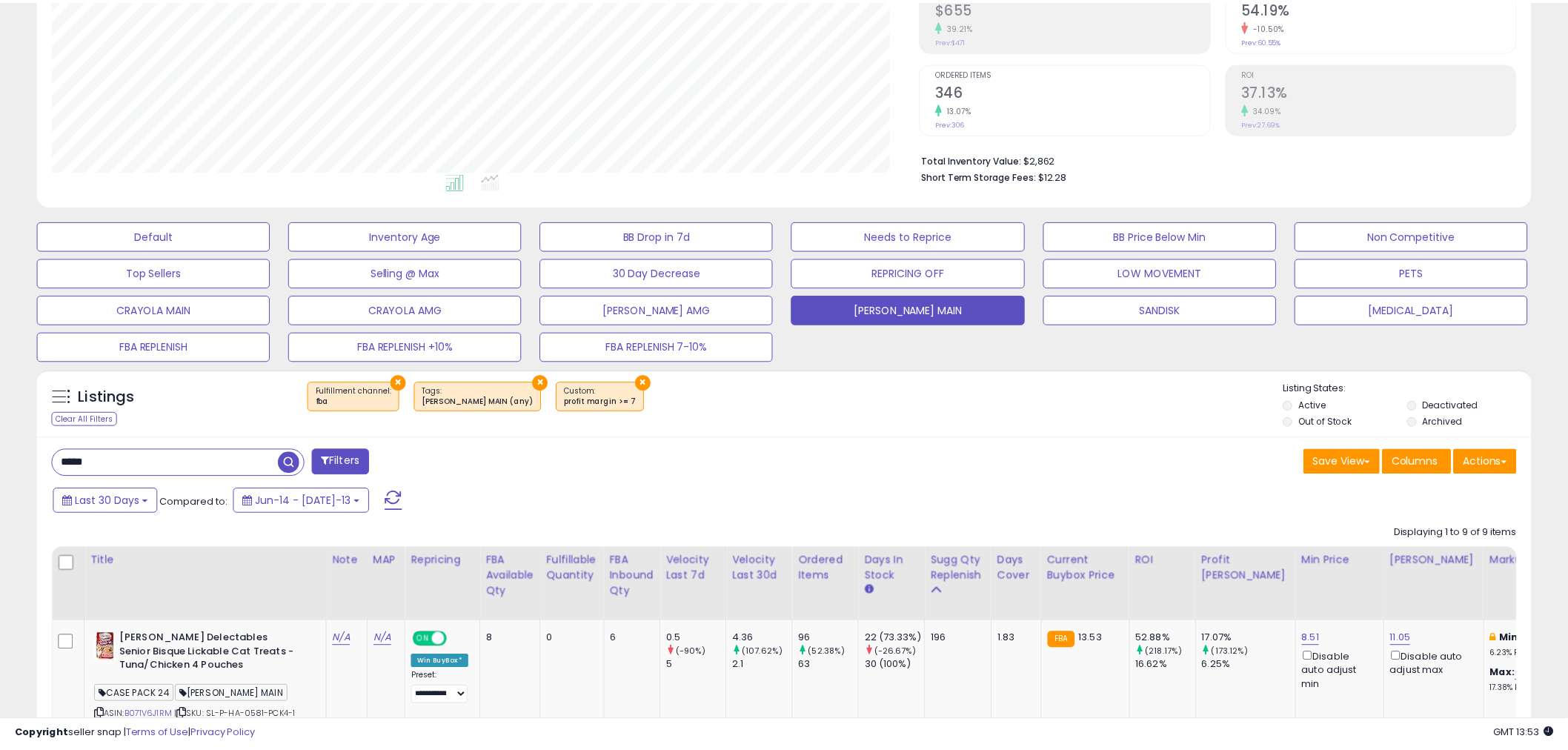
scroll to position [304, 875]
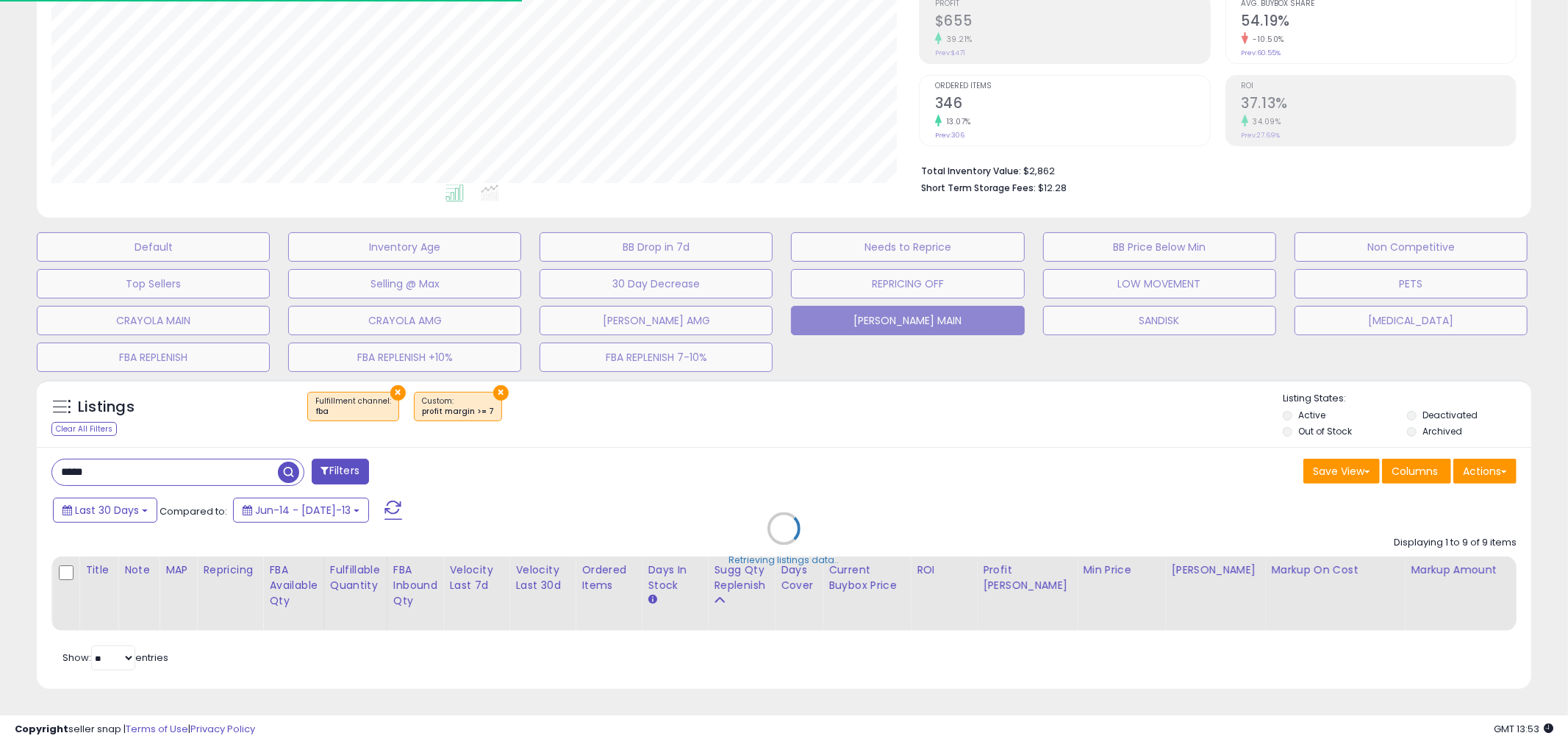
drag, startPoint x: 338, startPoint y: 459, endPoint x: 395, endPoint y: 463, distance: 57.1
click at [338, 459] on div "Retrieving listings data.." at bounding box center [784, 539] width 1516 height 335
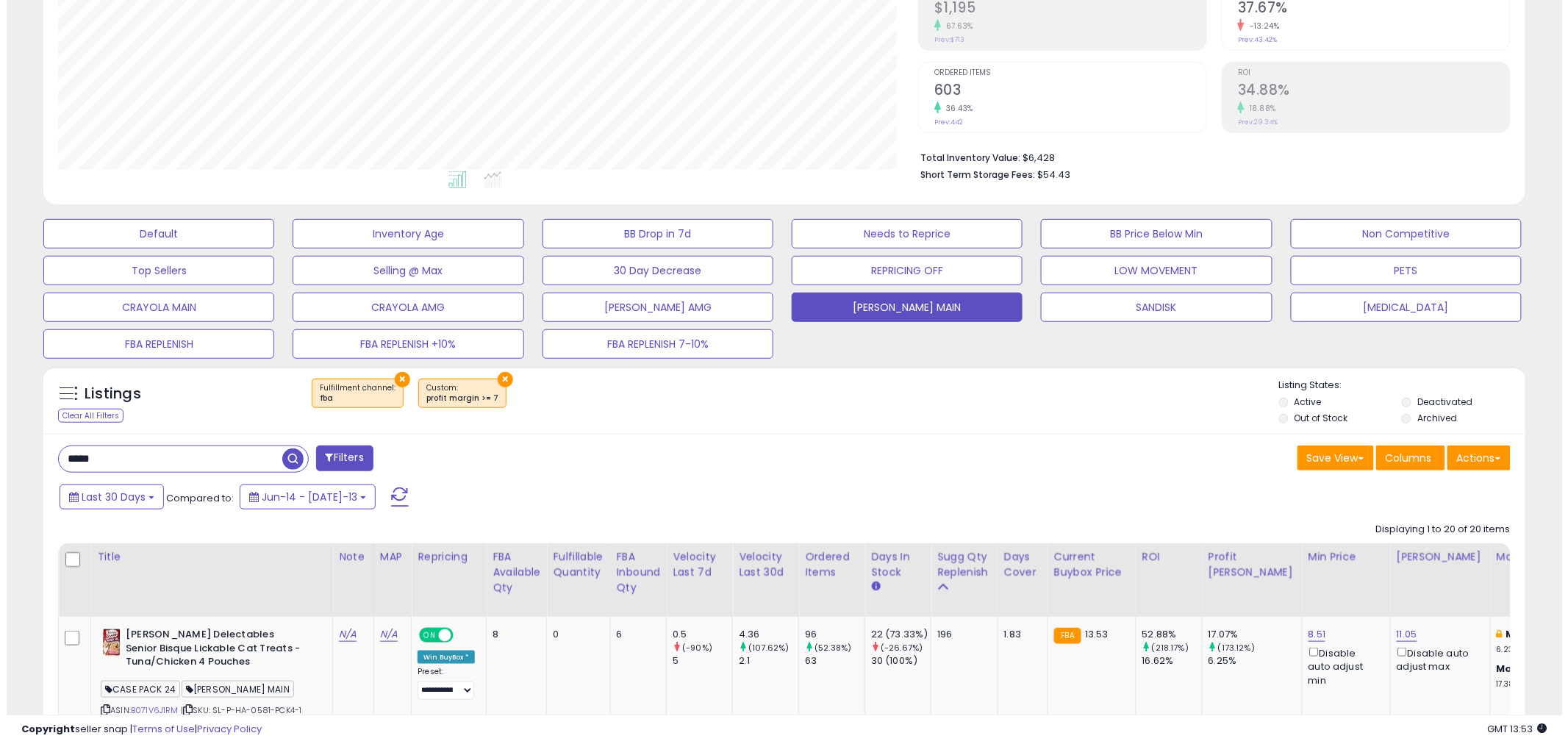
scroll to position [301, 860]
click at [348, 464] on button "Filters" at bounding box center [338, 458] width 57 height 26
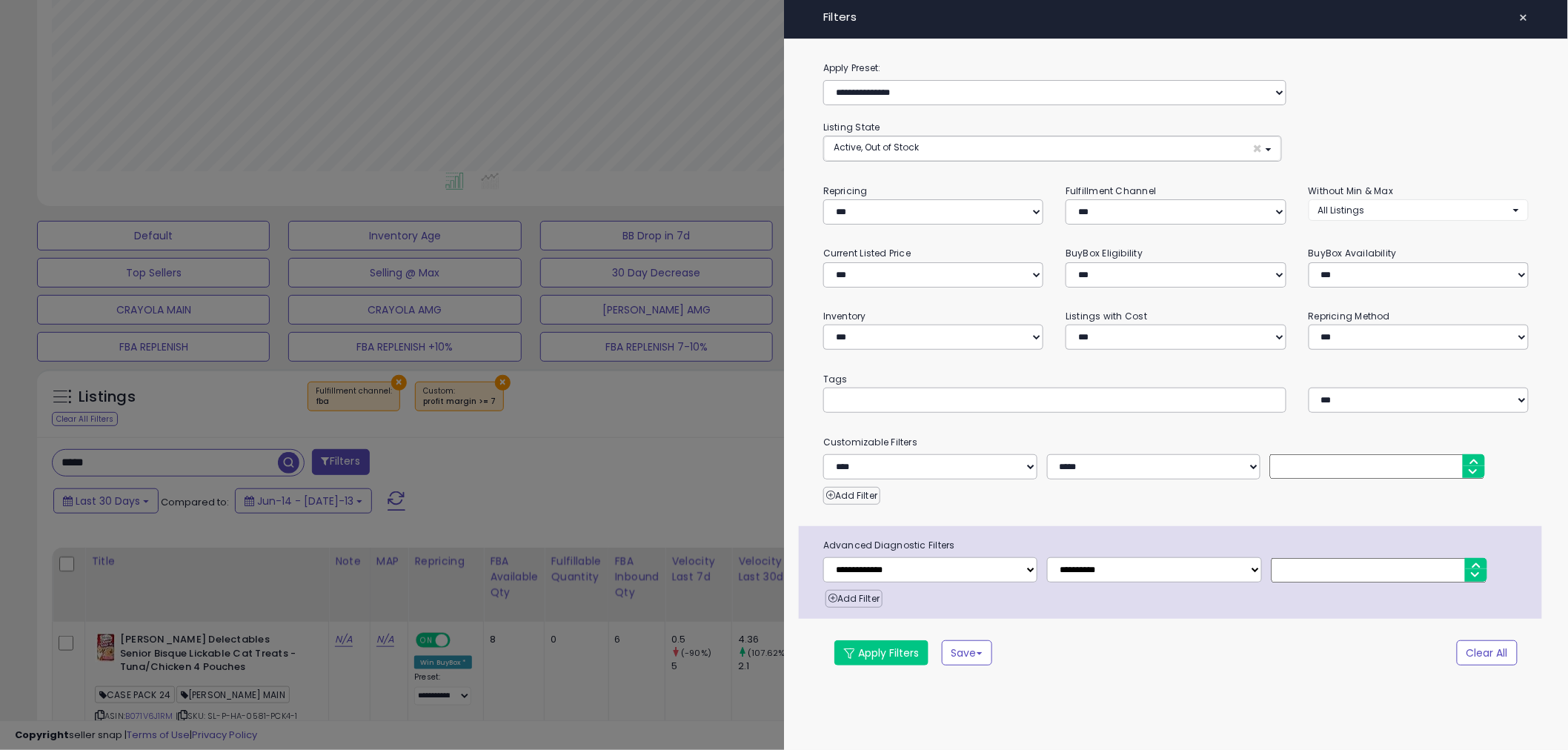
scroll to position [304, 875]
drag, startPoint x: 1314, startPoint y: 564, endPoint x: 1277, endPoint y: 572, distance: 37.9
click at [1277, 572] on div "**********" at bounding box center [1186, 571] width 736 height 25
type input "*"
click at [873, 650] on button "Apply Filters" at bounding box center [887, 653] width 94 height 25
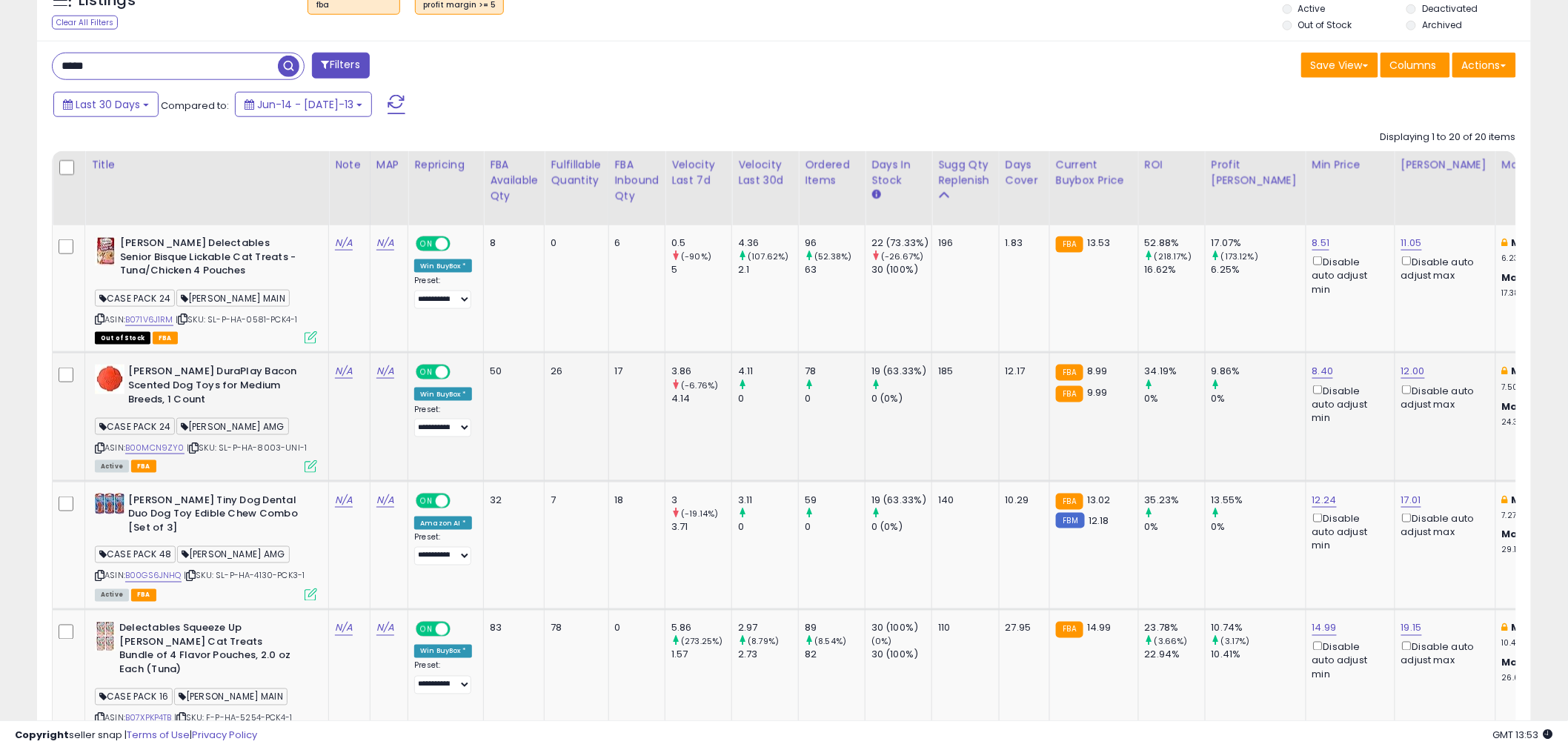
scroll to position [657, 0]
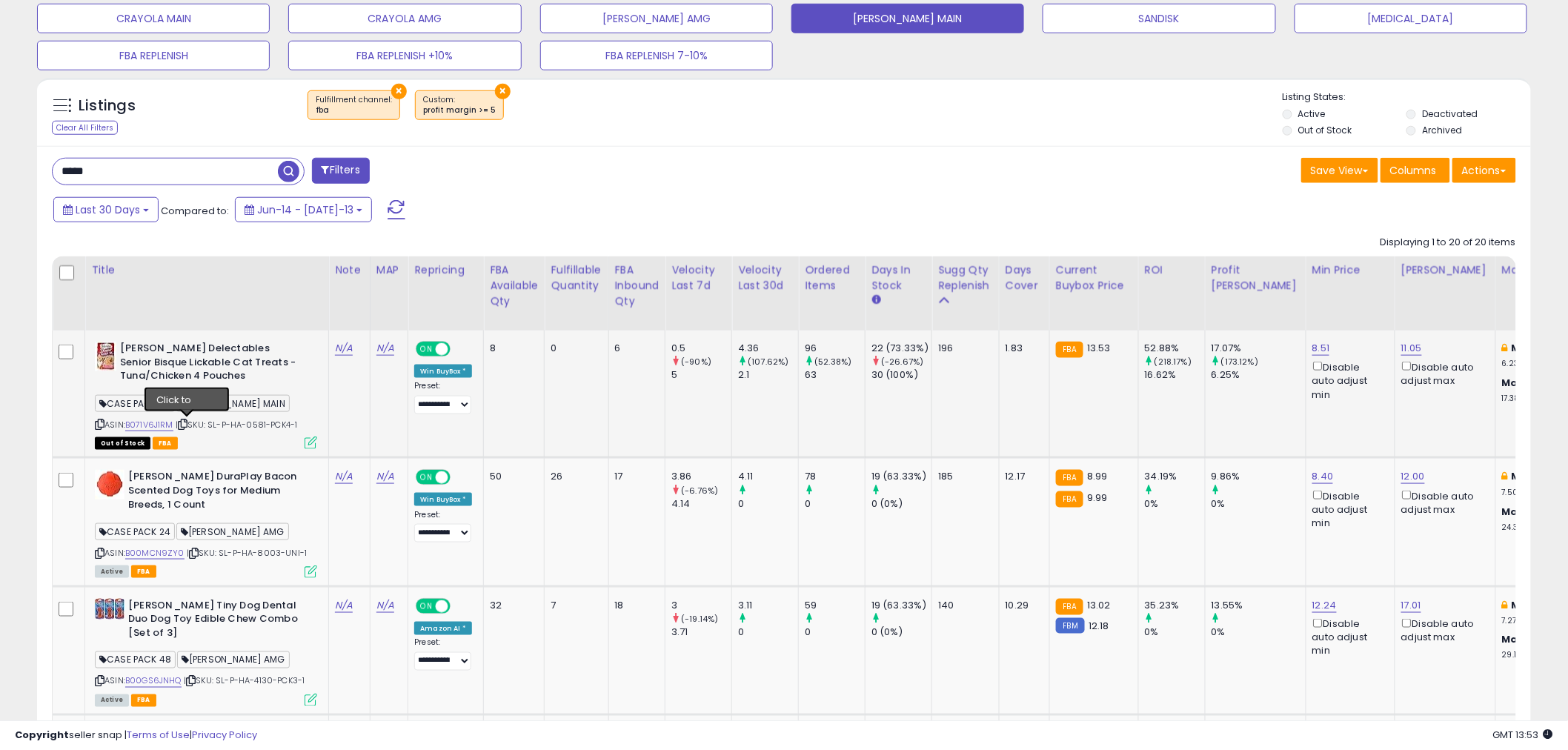
click at [187, 422] on icon at bounding box center [182, 424] width 9 height 8
click at [151, 421] on link "B071V6J1RM" at bounding box center [149, 424] width 48 height 13
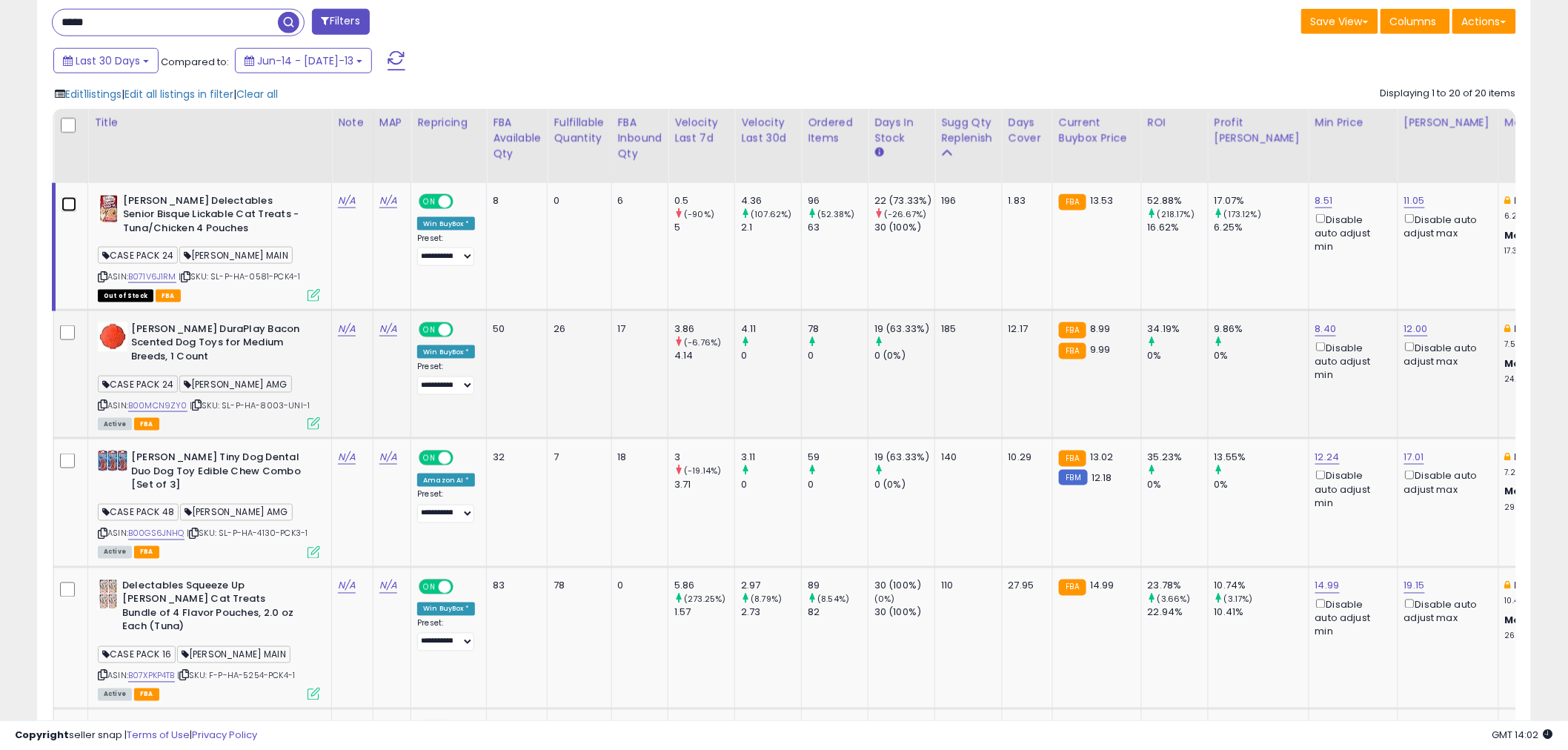
scroll to position [784, 0]
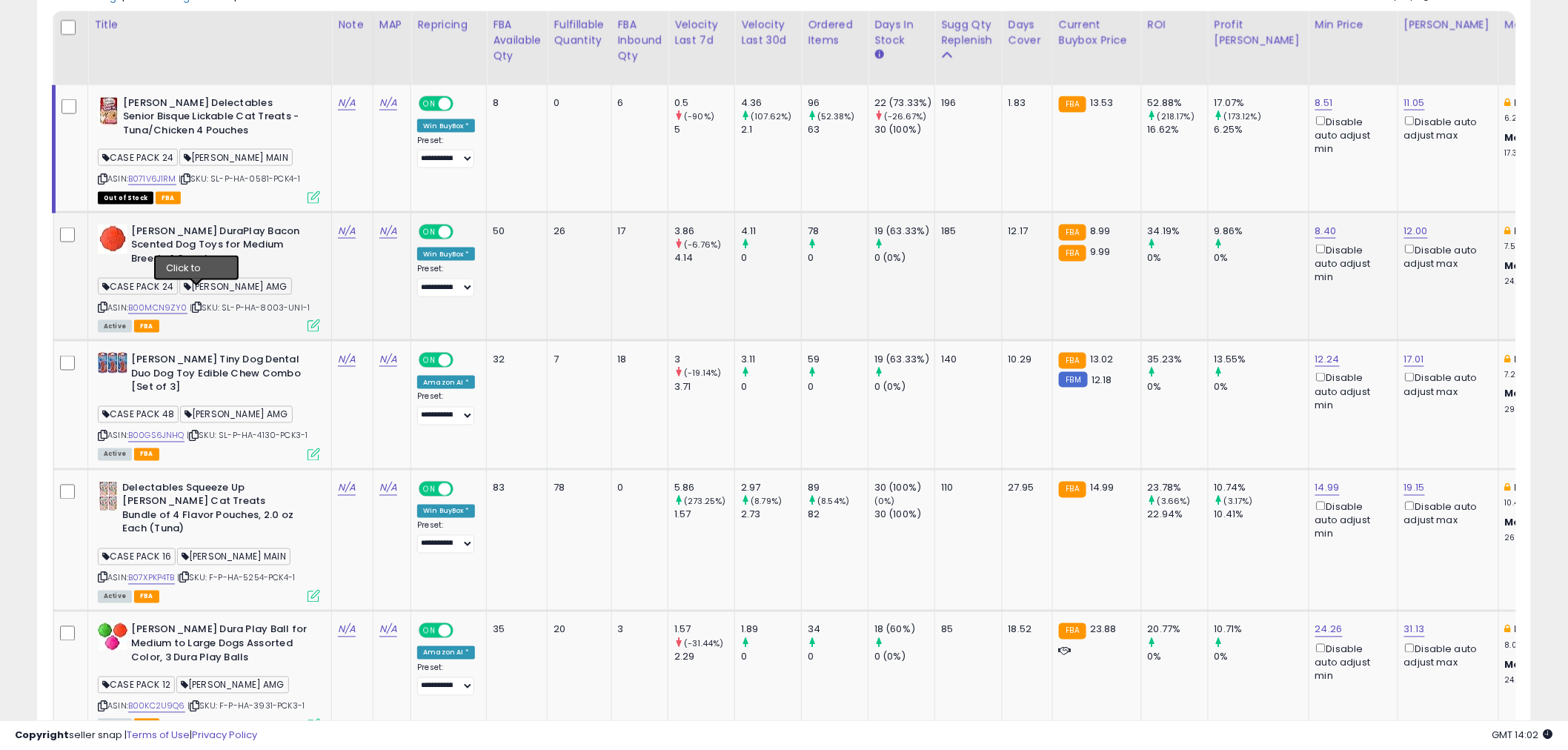
click at [200, 303] on icon at bounding box center [196, 307] width 9 height 8
click at [174, 301] on link "B00MCN9ZY0" at bounding box center [157, 307] width 59 height 13
click at [193, 303] on icon at bounding box center [196, 307] width 9 height 8
click at [952, 268] on td "185" at bounding box center [969, 275] width 68 height 128
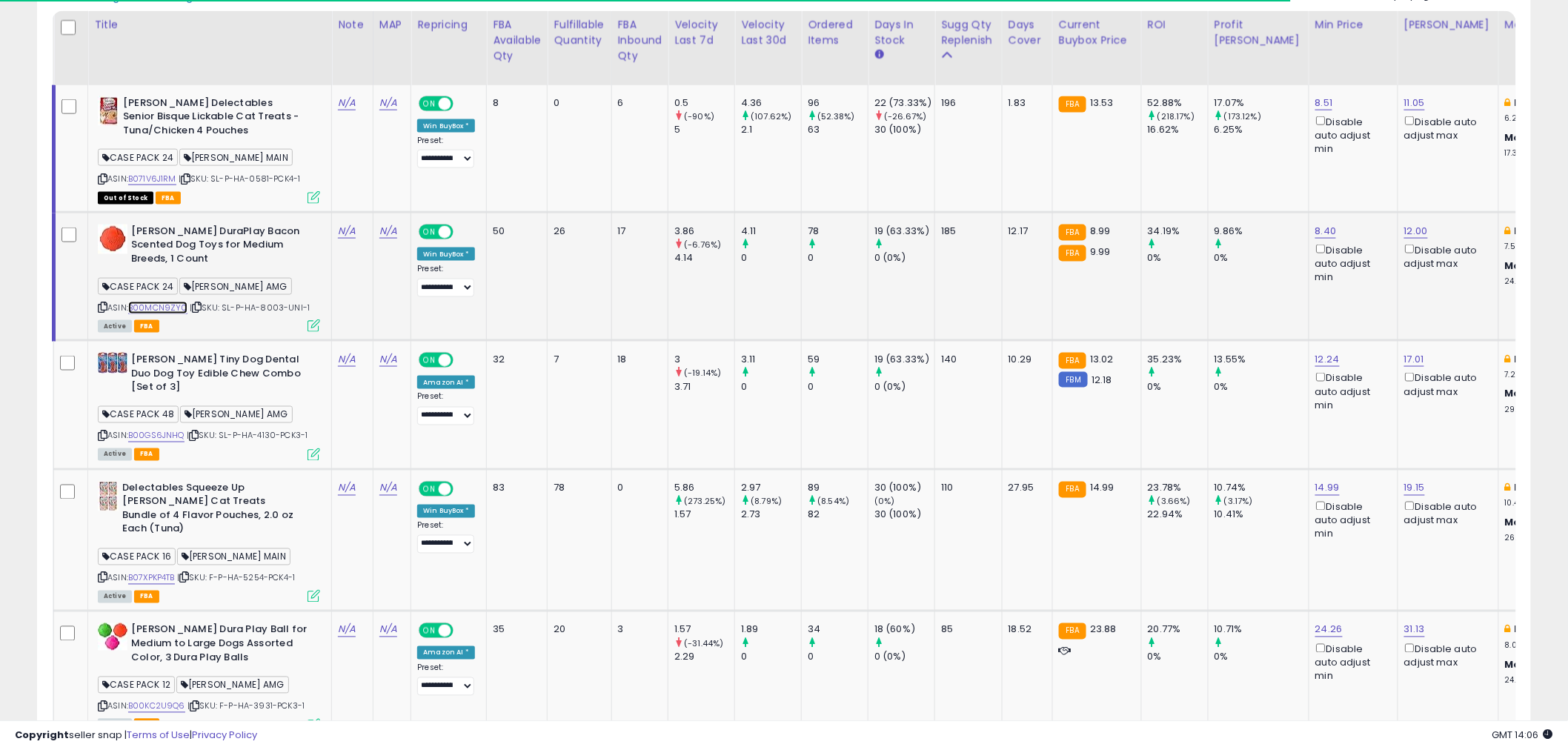
click at [159, 301] on link "B00MCN9ZY0" at bounding box center [157, 307] width 59 height 13
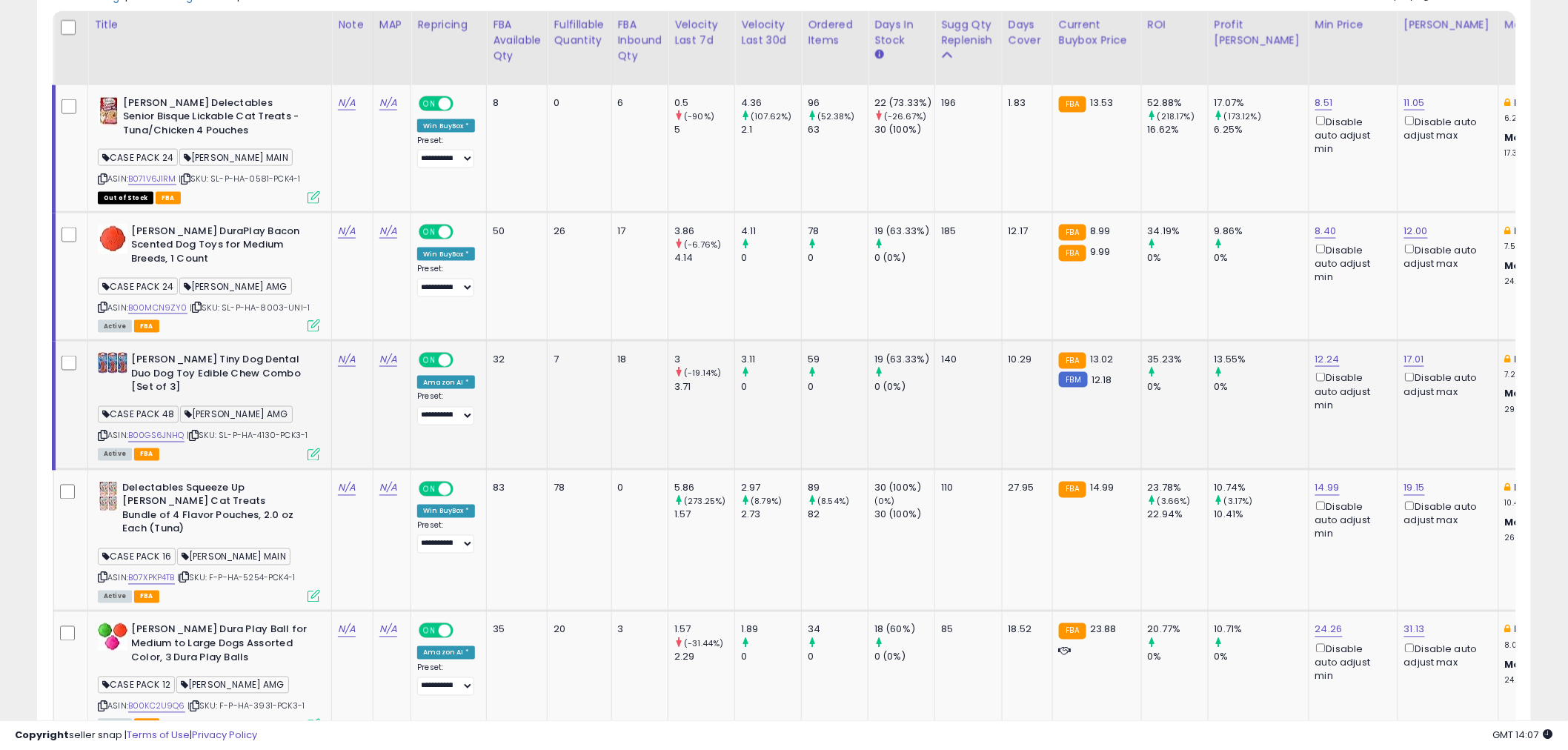
click at [195, 432] on icon at bounding box center [193, 436] width 9 height 8
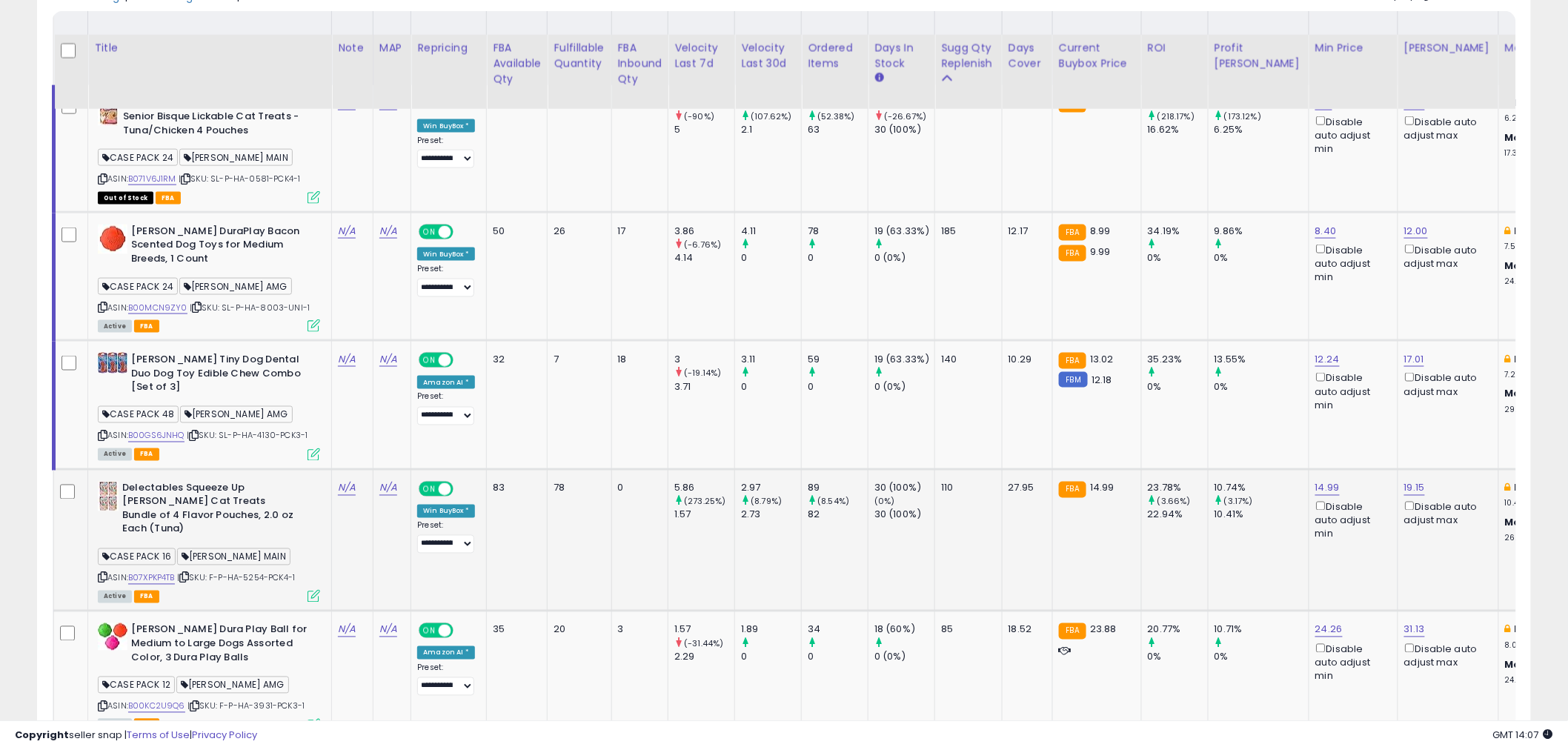
scroll to position [867, 0]
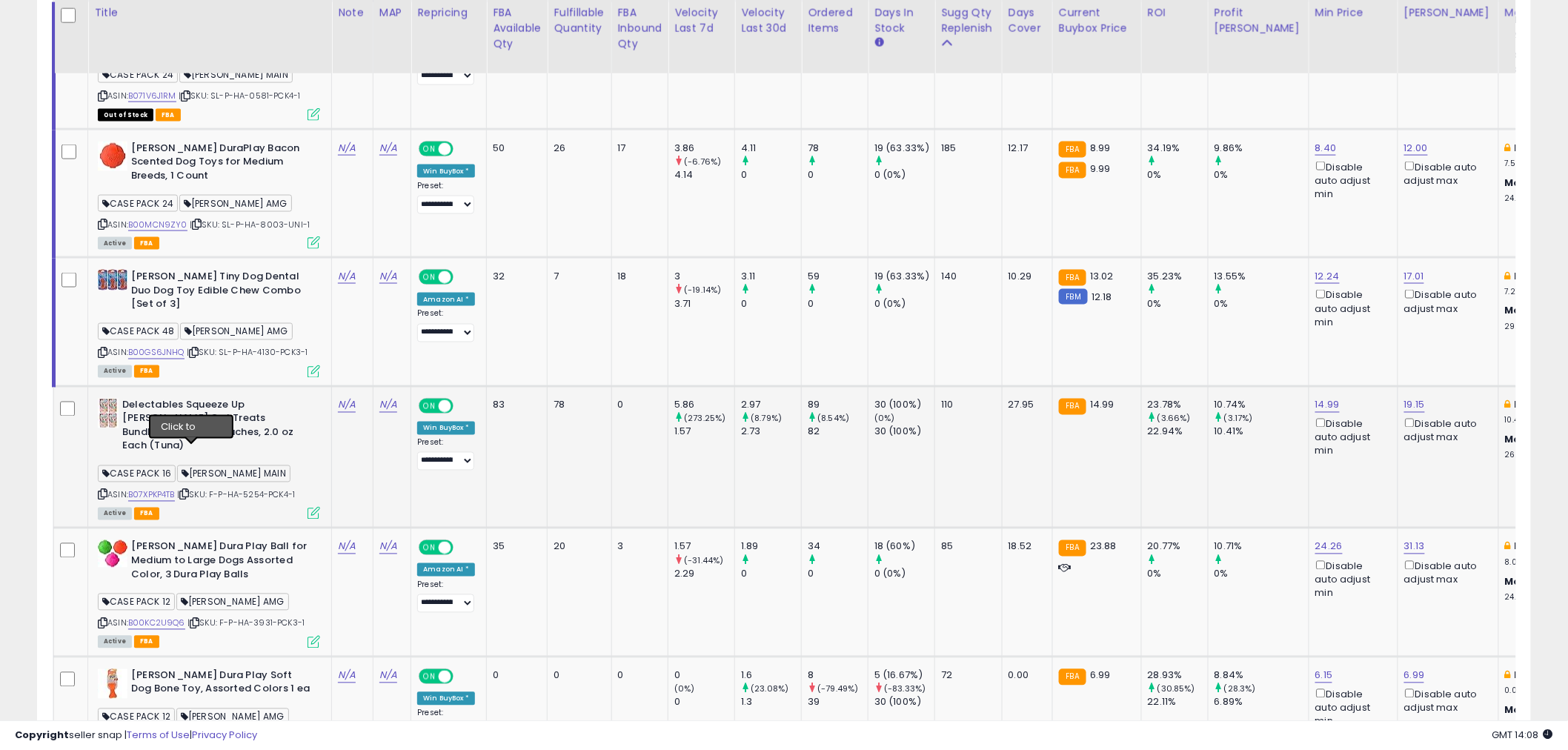
click at [188, 490] on icon at bounding box center [184, 494] width 9 height 8
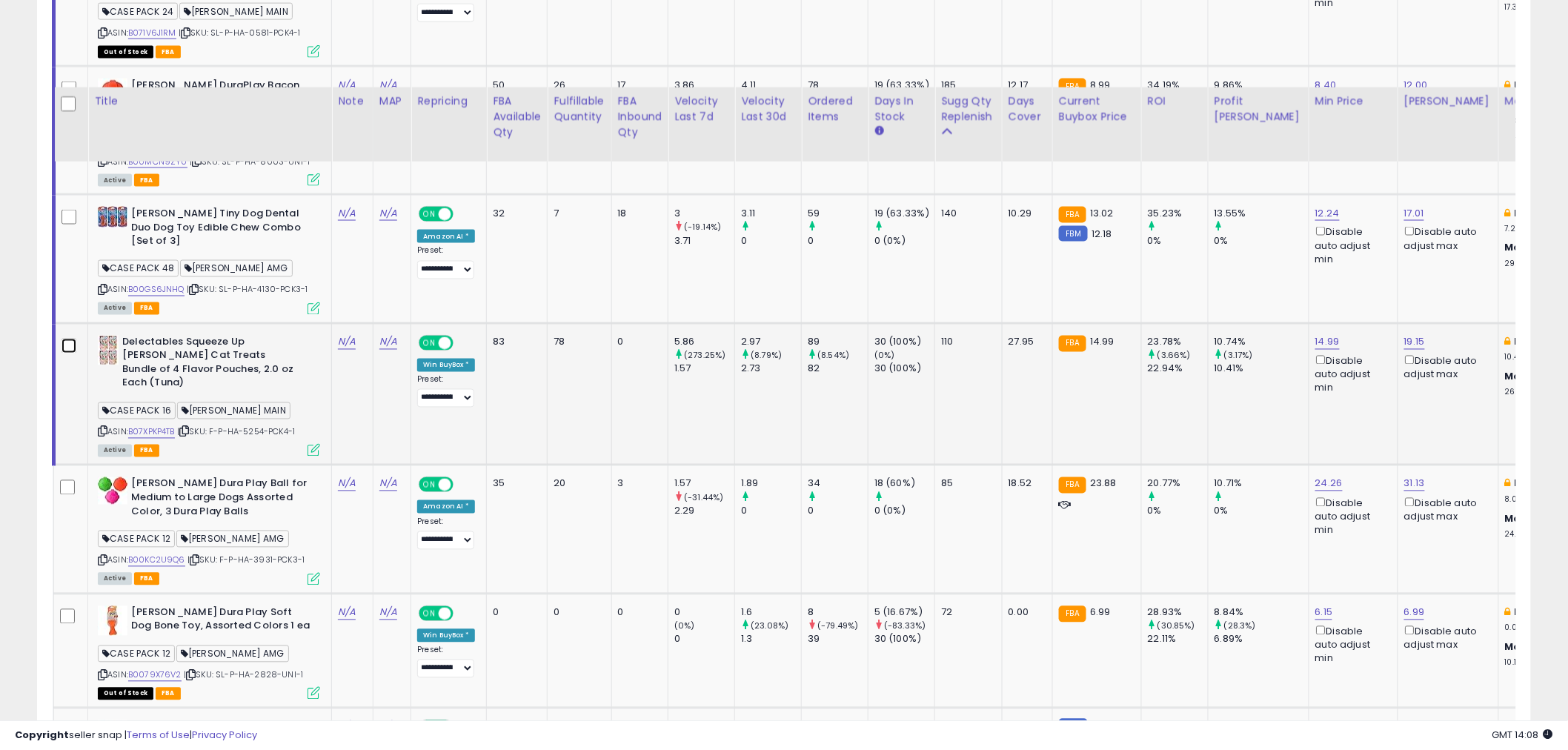
scroll to position [1031, 0]
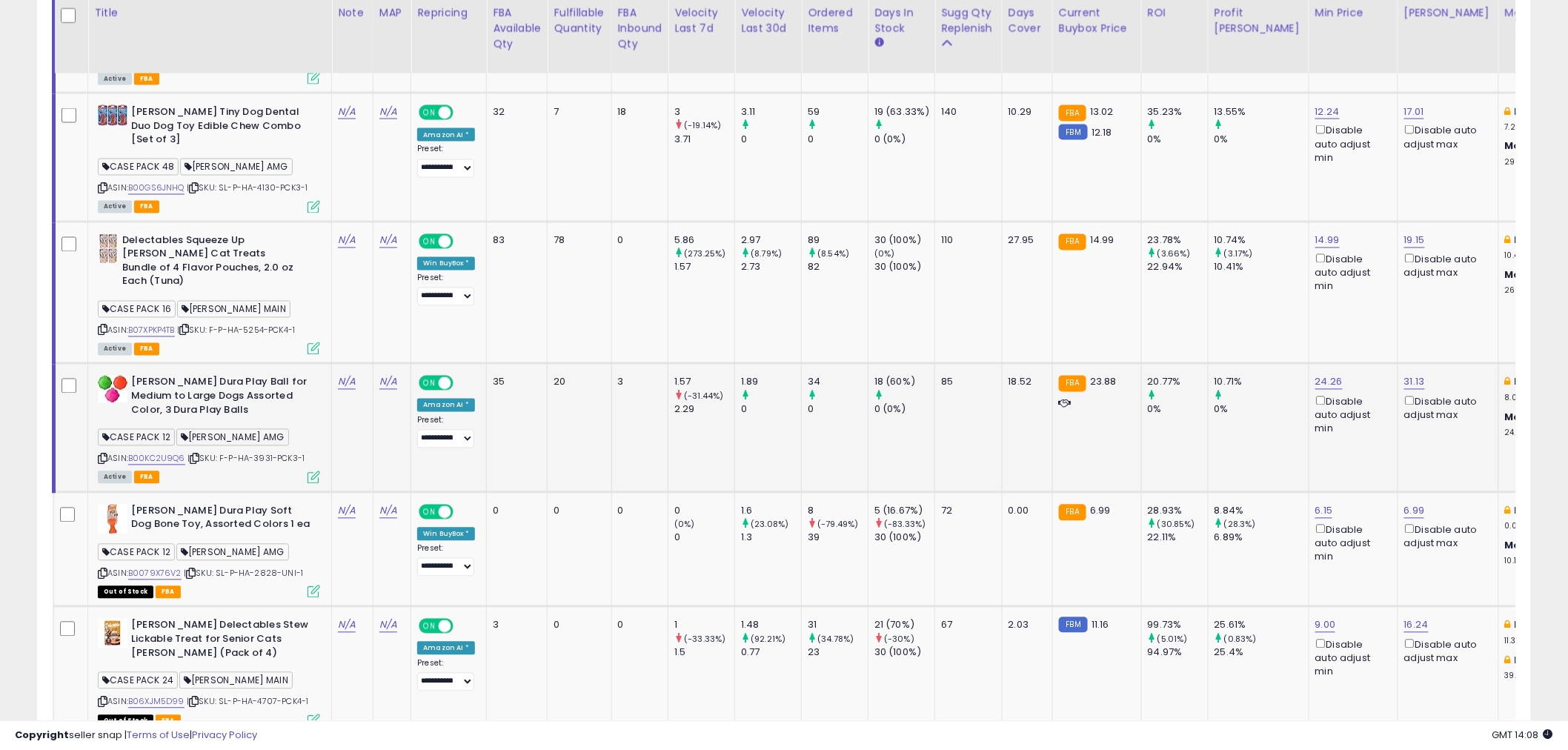
click at [196, 455] on icon at bounding box center [194, 459] width 9 height 8
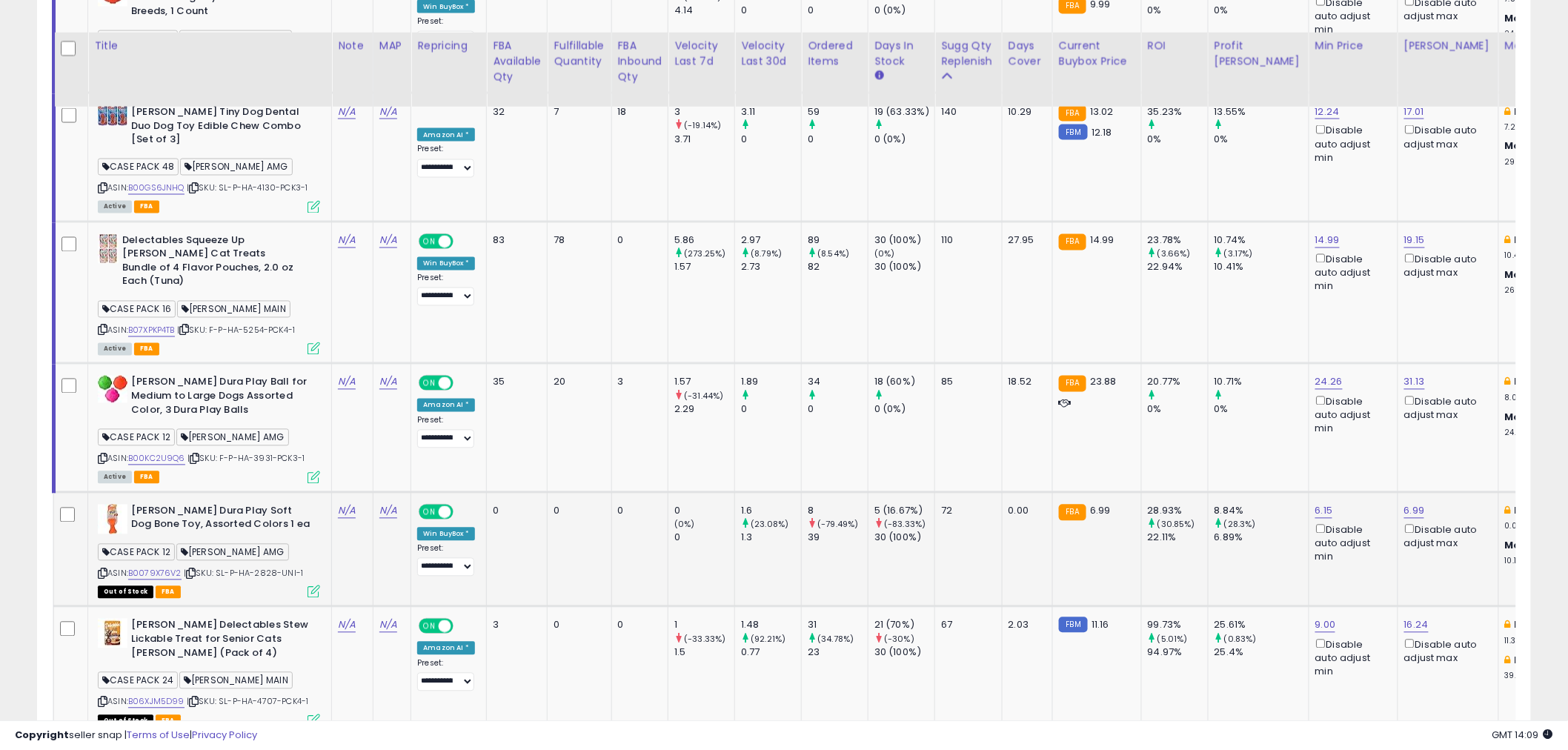
scroll to position [1113, 0]
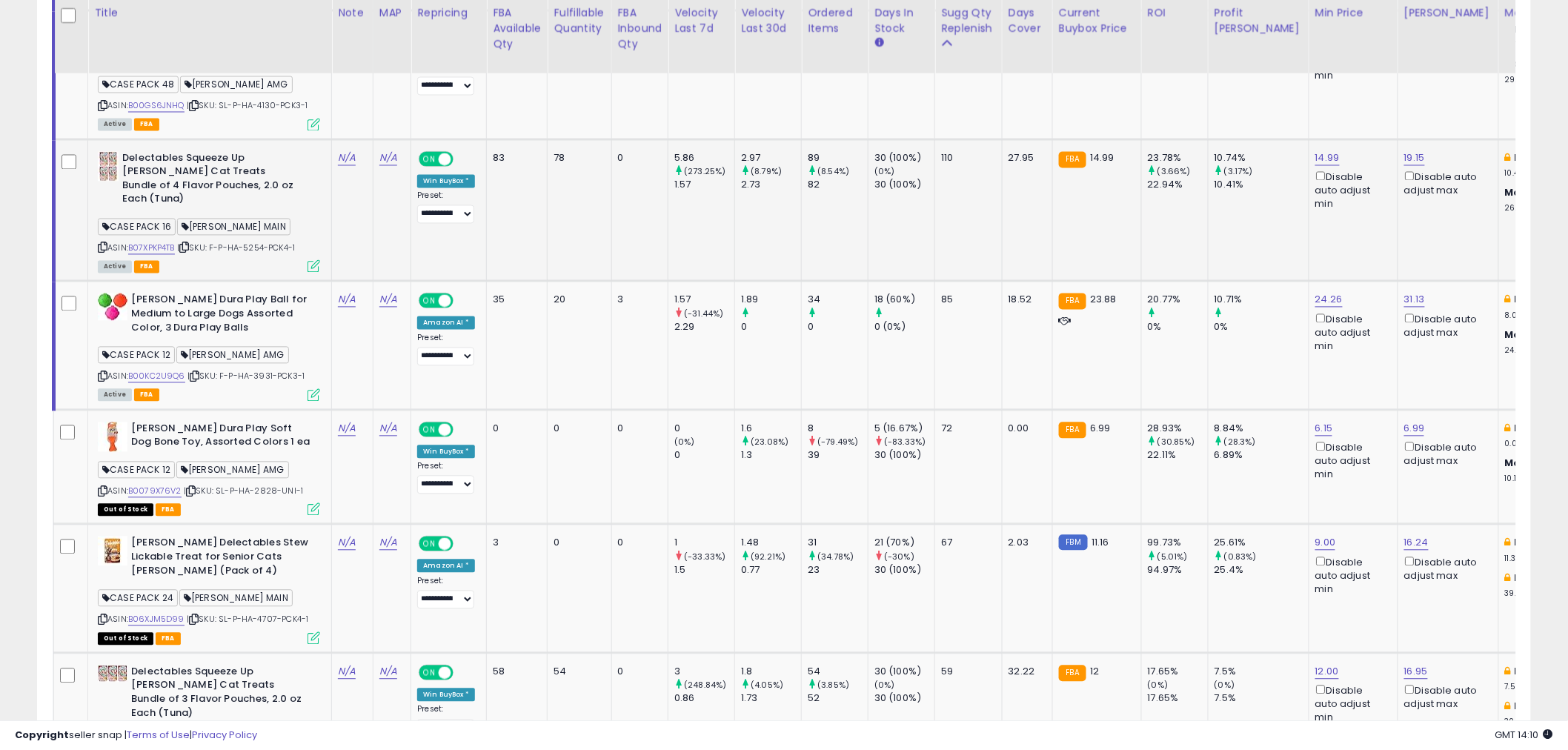
click at [188, 244] on icon at bounding box center [184, 248] width 9 height 8
